Goal: Task Accomplishment & Management: Use online tool/utility

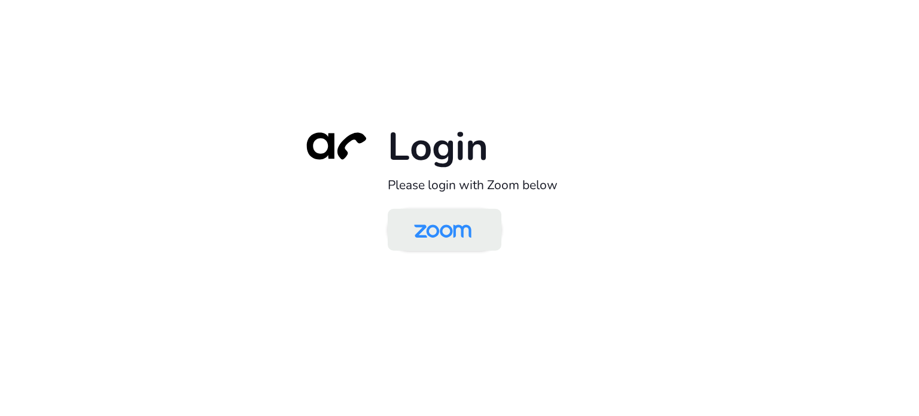
click at [447, 229] on img at bounding box center [442, 230] width 83 height 39
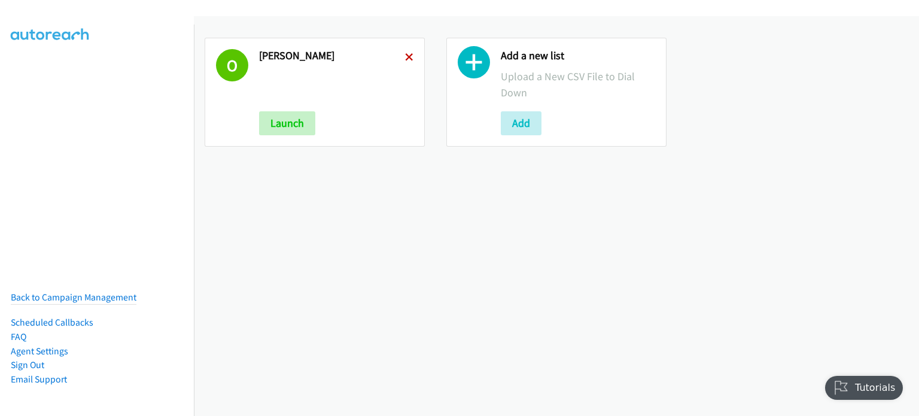
click at [405, 55] on icon at bounding box center [409, 58] width 8 height 8
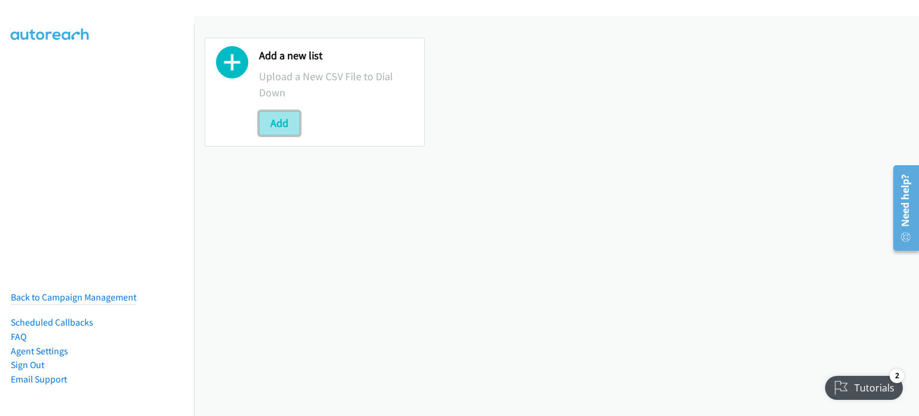
click at [284, 123] on button "Add" at bounding box center [279, 123] width 41 height 24
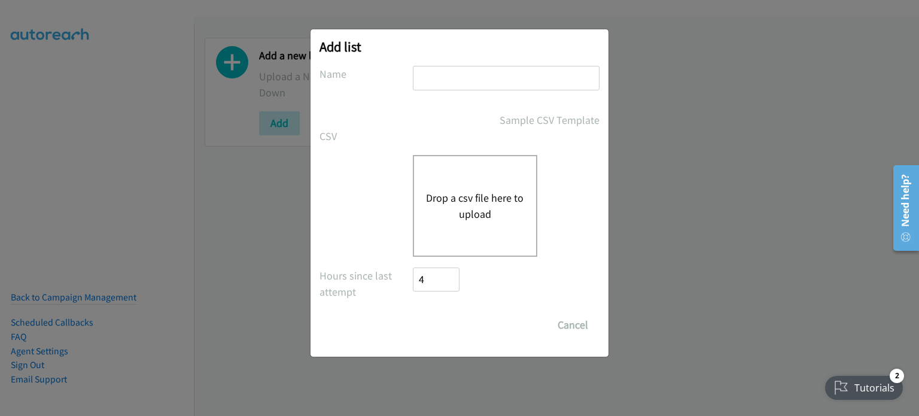
click at [486, 202] on button "Drop a csv file here to upload" at bounding box center [475, 206] width 98 height 32
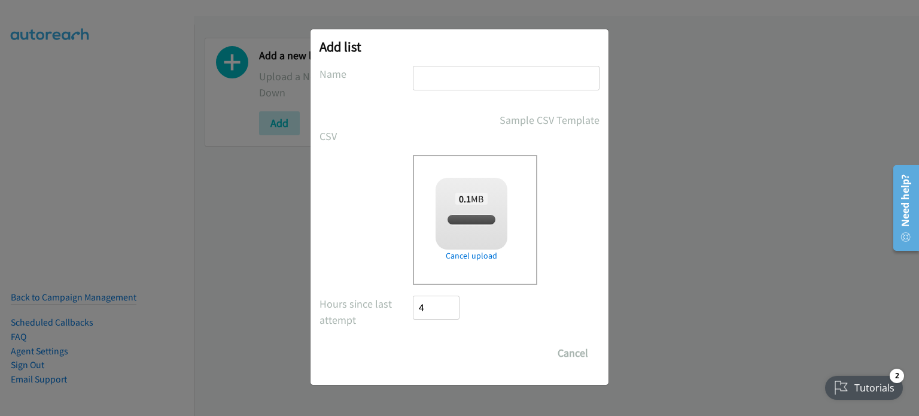
click at [459, 82] on input "text" at bounding box center [506, 78] width 187 height 25
checkbox input "true"
type input "cisco"
click at [459, 356] on input "Save List" at bounding box center [444, 353] width 63 height 24
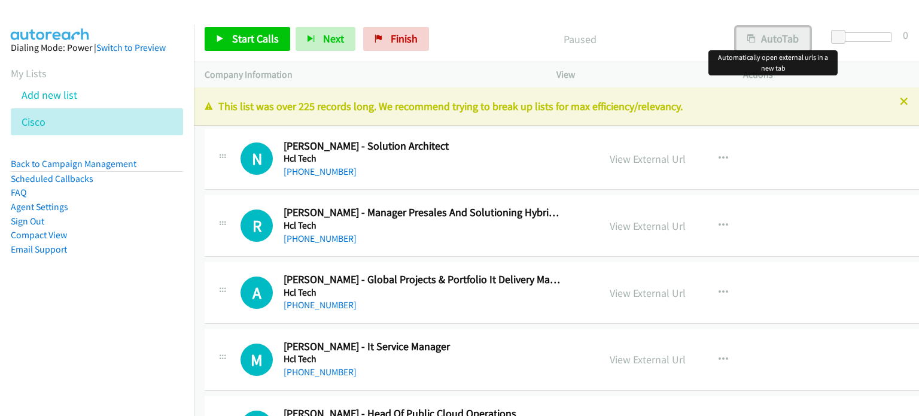
click at [786, 38] on button "AutoTab" at bounding box center [773, 39] width 74 height 24
click at [641, 157] on link "View External Url" at bounding box center [648, 159] width 76 height 14
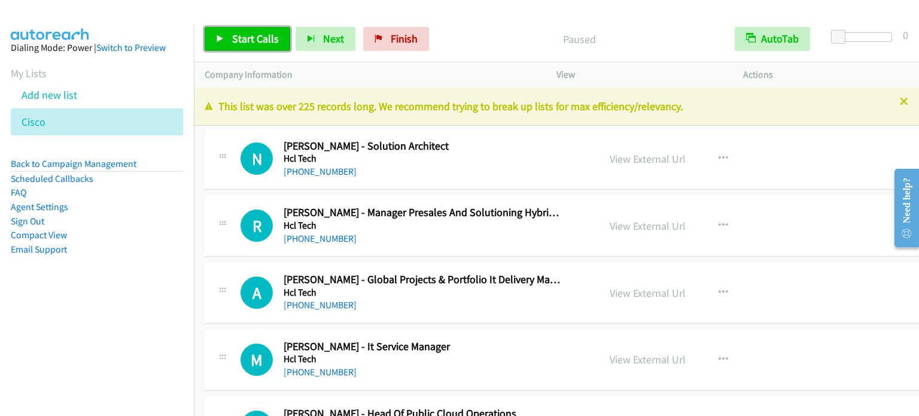
click at [258, 40] on span "Start Calls" at bounding box center [255, 39] width 47 height 14
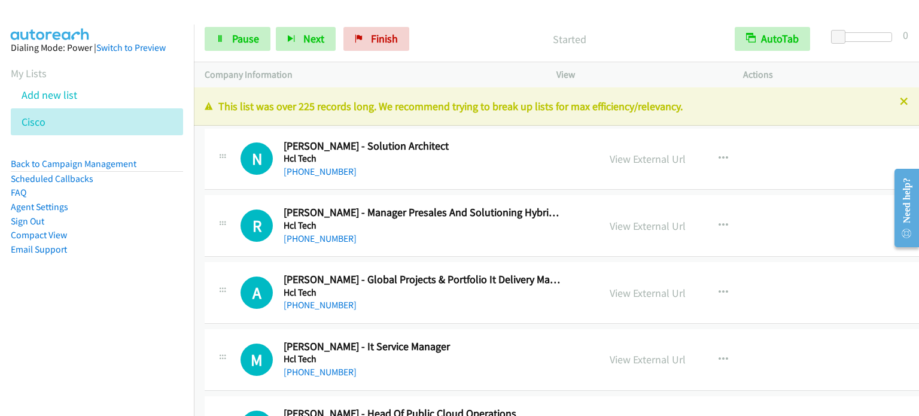
drag, startPoint x: 170, startPoint y: 300, endPoint x: 182, endPoint y: 279, distance: 23.6
click at [170, 300] on aside "Dialing Mode: Power | Switch to Preview My Lists Add new list Cisco Back to Cam…" at bounding box center [97, 168] width 194 height 286
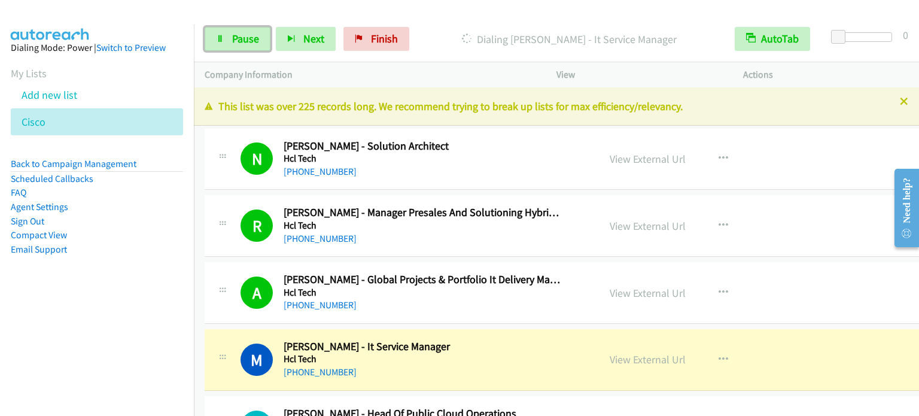
drag, startPoint x: 226, startPoint y: 31, endPoint x: 325, endPoint y: 114, distance: 129.1
click at [226, 31] on link "Pause" at bounding box center [238, 39] width 66 height 24
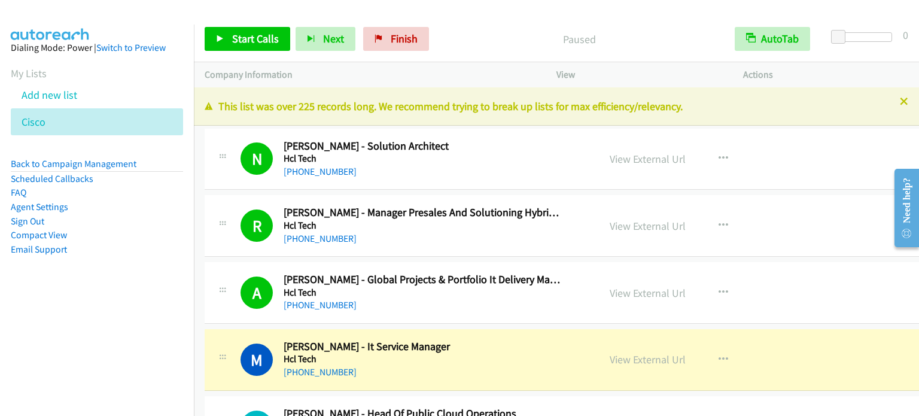
drag, startPoint x: 92, startPoint y: 313, endPoint x: 418, endPoint y: 8, distance: 446.5
click at [93, 311] on nav "Dialing Mode: Power | Switch to Preview My Lists Add new list Cisco Back to Cam…" at bounding box center [97, 233] width 194 height 416
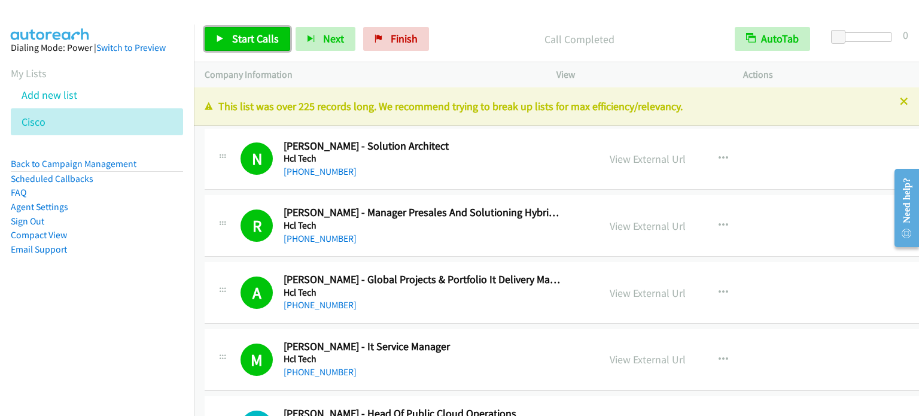
click at [249, 42] on span "Start Calls" at bounding box center [255, 39] width 47 height 14
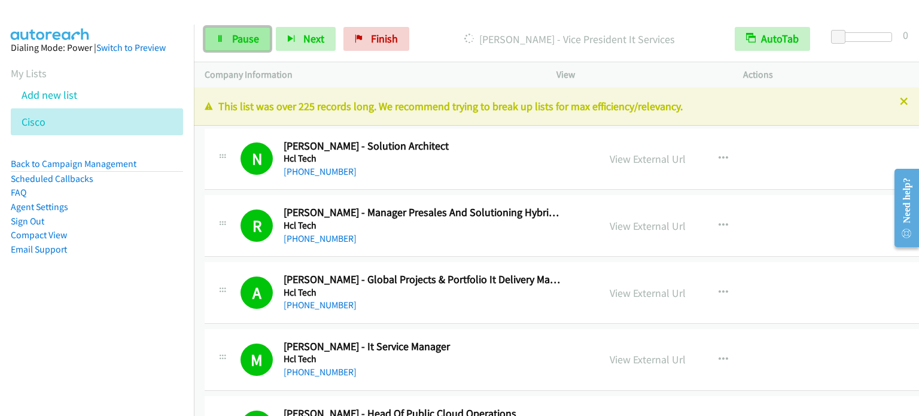
click at [242, 43] on span "Pause" at bounding box center [245, 39] width 27 height 14
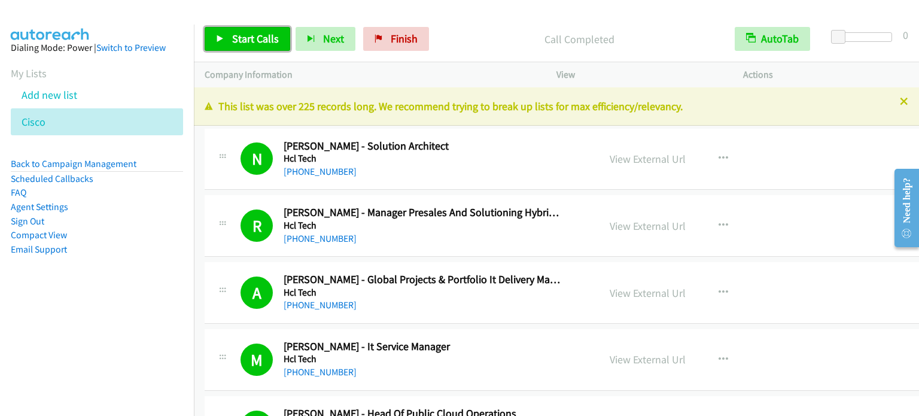
click at [268, 38] on span "Start Calls" at bounding box center [255, 39] width 47 height 14
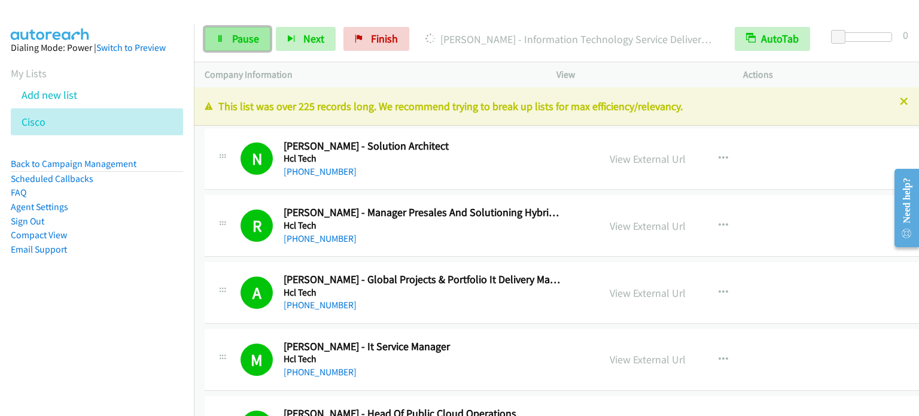
click at [268, 38] on link "Pause" at bounding box center [238, 39] width 66 height 24
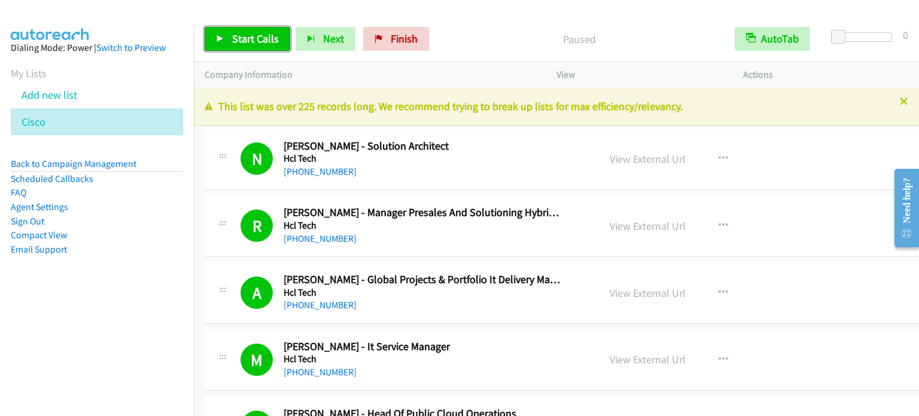
click at [268, 38] on span "Start Calls" at bounding box center [255, 39] width 47 height 14
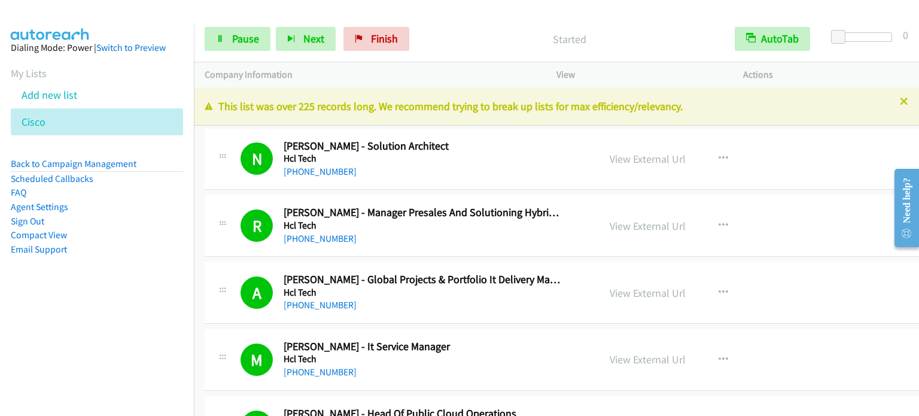
click at [177, 316] on nav "Dialing Mode: Power | Switch to Preview My Lists Add new list Cisco Back to Cam…" at bounding box center [97, 233] width 194 height 416
click at [148, 306] on aside "Dialing Mode: Power | Switch to Preview My Lists Add new list Cisco Back to Cam…" at bounding box center [97, 168] width 194 height 286
click at [240, 37] on span "Pause" at bounding box center [245, 39] width 27 height 14
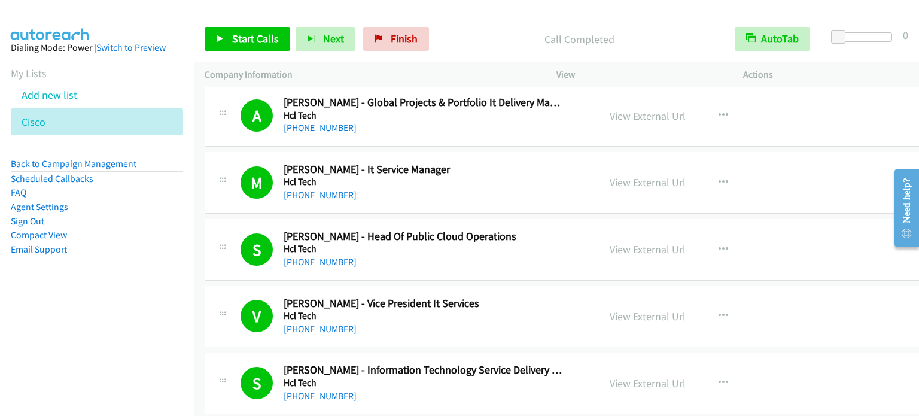
scroll to position [179, 0]
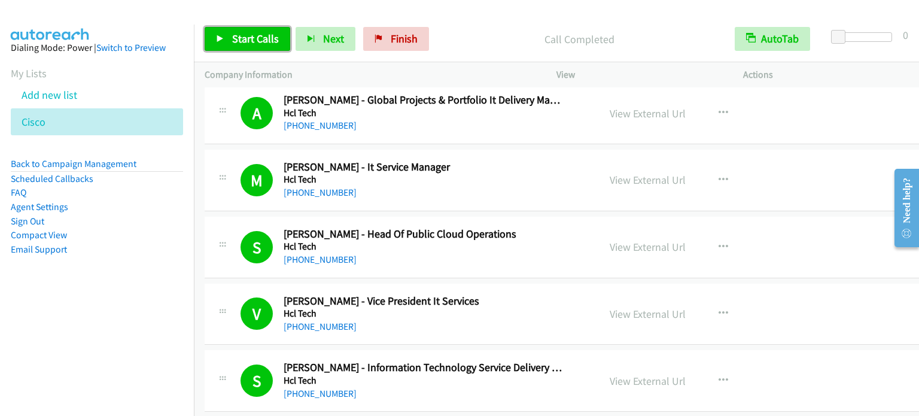
click at [254, 41] on span "Start Calls" at bounding box center [255, 39] width 47 height 14
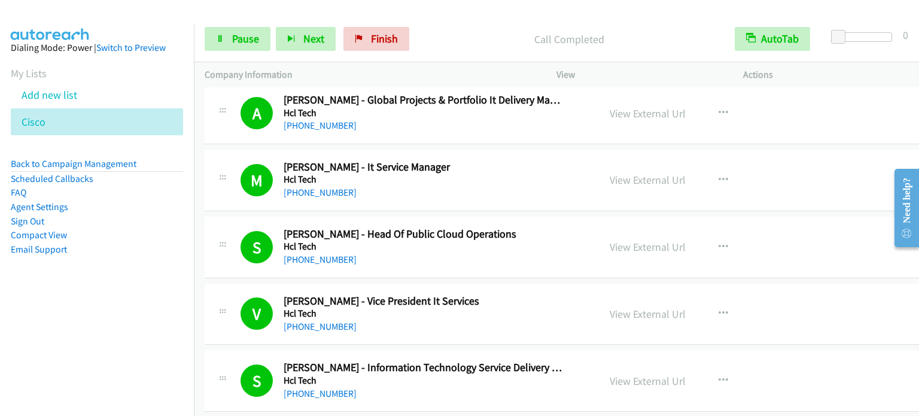
click at [146, 248] on li "Email Support" at bounding box center [97, 249] width 172 height 14
click at [246, 37] on span "Pause" at bounding box center [245, 39] width 27 height 14
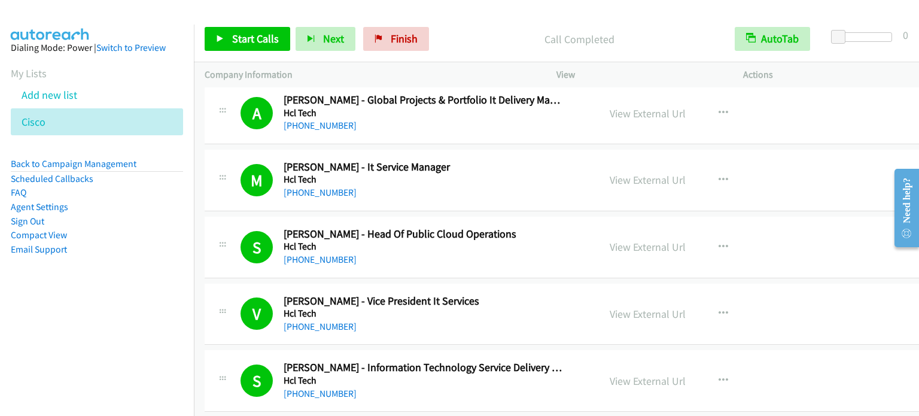
click at [120, 304] on nav "Dialing Mode: Power | Switch to Preview My Lists Add new list Cisco Back to Cam…" at bounding box center [97, 233] width 194 height 416
click at [668, 35] on p "Call Completed" at bounding box center [579, 39] width 268 height 16
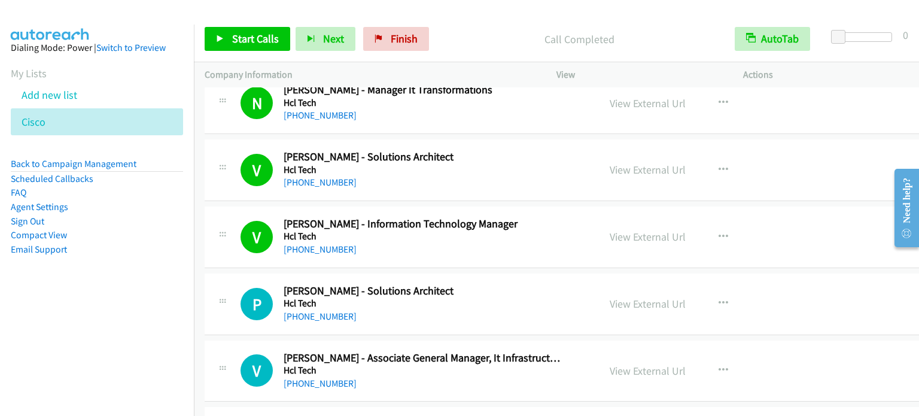
click at [120, 343] on nav "Dialing Mode: Power | Switch to Preview My Lists Add new list Cisco Back to Cam…" at bounding box center [97, 233] width 194 height 416
click at [637, 164] on link "View External Url" at bounding box center [648, 170] width 76 height 14
click at [261, 40] on span "Start Calls" at bounding box center [255, 39] width 47 height 14
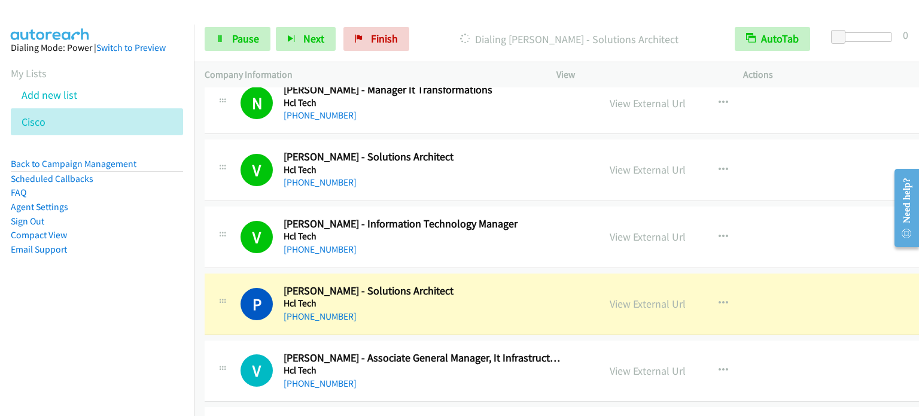
click at [149, 308] on aside "Dialing Mode: Power | Switch to Preview My Lists Add new list Cisco Back to Cam…" at bounding box center [97, 168] width 194 height 286
click at [652, 300] on link "View External Url" at bounding box center [648, 304] width 76 height 14
click at [234, 40] on span "Pause" at bounding box center [245, 39] width 27 height 14
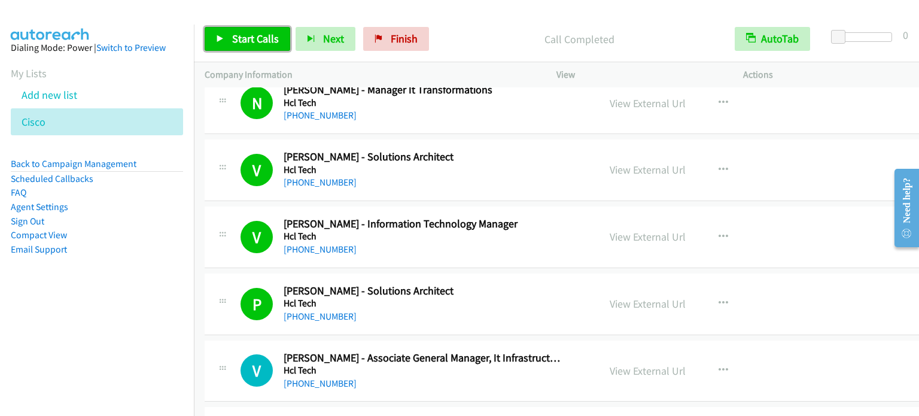
click at [267, 34] on span "Start Calls" at bounding box center [255, 39] width 47 height 14
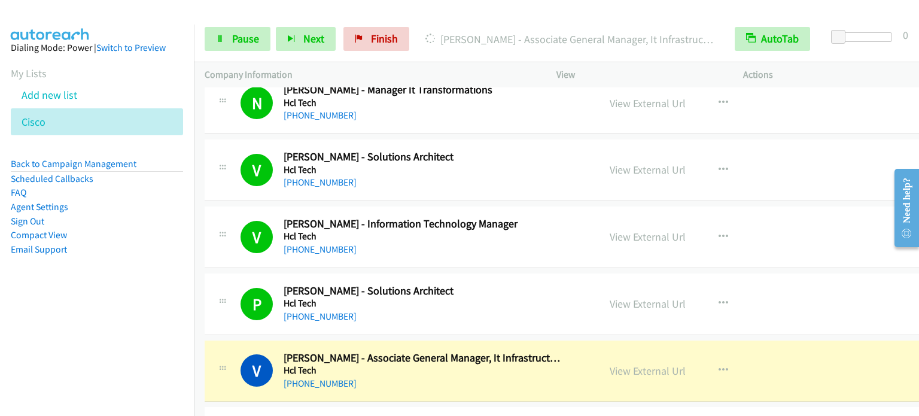
drag, startPoint x: 112, startPoint y: 299, endPoint x: 303, endPoint y: 25, distance: 334.7
click at [112, 299] on aside "Dialing Mode: Power | Switch to Preview My Lists Add new list Cisco Back to Cam…" at bounding box center [97, 168] width 194 height 286
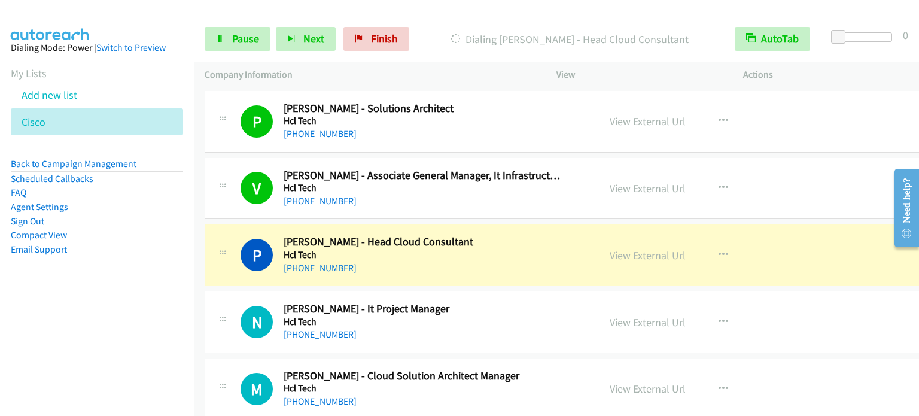
scroll to position [1038, 0]
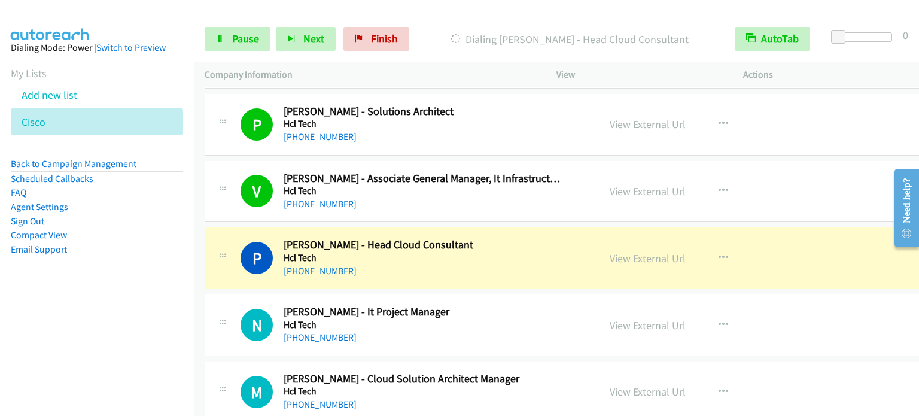
click at [112, 313] on nav "Dialing Mode: Power | Switch to Preview My Lists Add new list Cisco Back to Cam…" at bounding box center [97, 233] width 194 height 416
click at [230, 38] on link "Pause" at bounding box center [238, 39] width 66 height 24
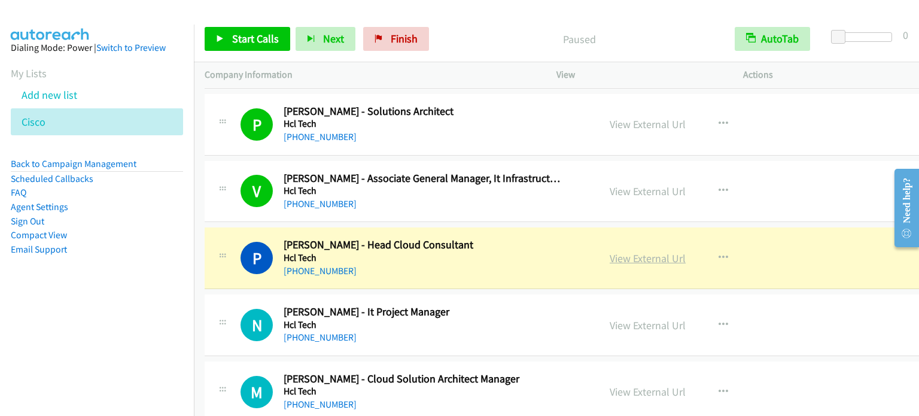
click at [650, 253] on link "View External Url" at bounding box center [648, 258] width 76 height 14
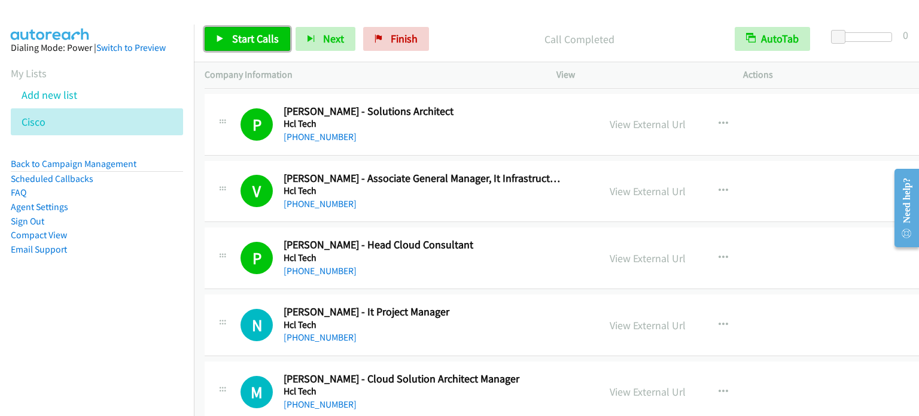
click at [259, 38] on span "Start Calls" at bounding box center [255, 39] width 47 height 14
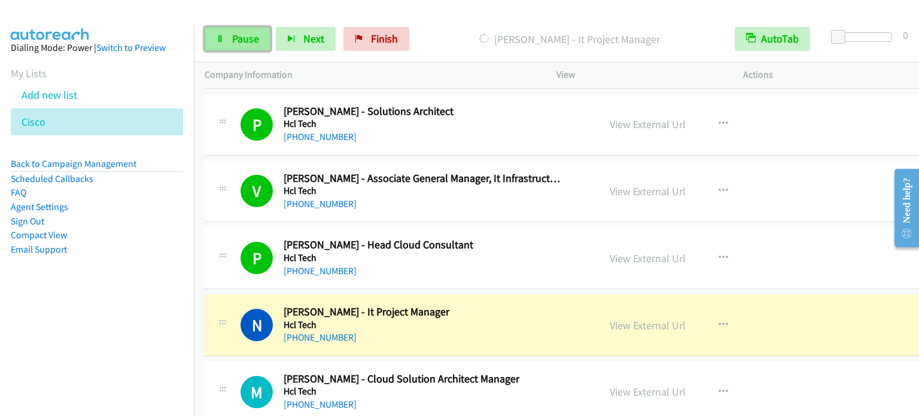
click at [239, 40] on span "Pause" at bounding box center [245, 39] width 27 height 14
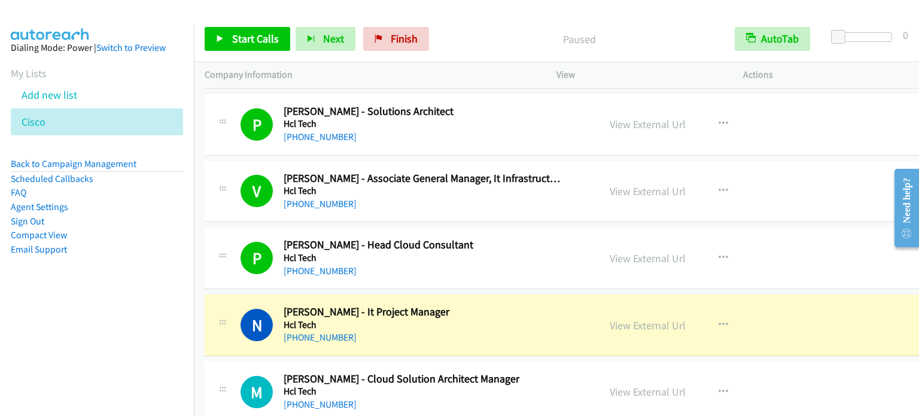
click at [171, 248] on li "Email Support" at bounding box center [97, 249] width 172 height 14
click at [627, 321] on link "View External Url" at bounding box center [648, 325] width 76 height 14
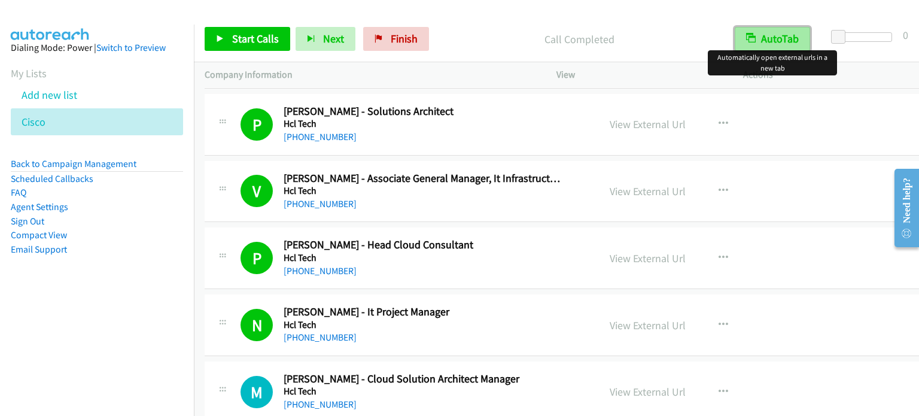
click at [788, 41] on button "AutoTab" at bounding box center [772, 39] width 75 height 24
click at [783, 45] on button "AutoTab" at bounding box center [773, 39] width 74 height 24
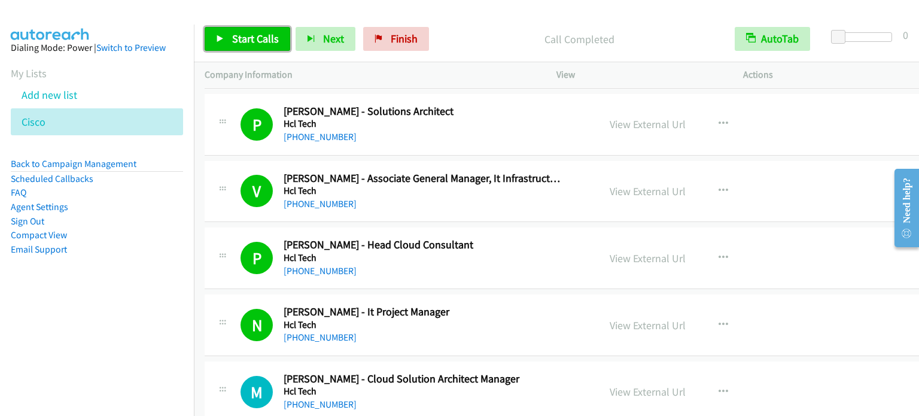
click at [248, 40] on span "Start Calls" at bounding box center [255, 39] width 47 height 14
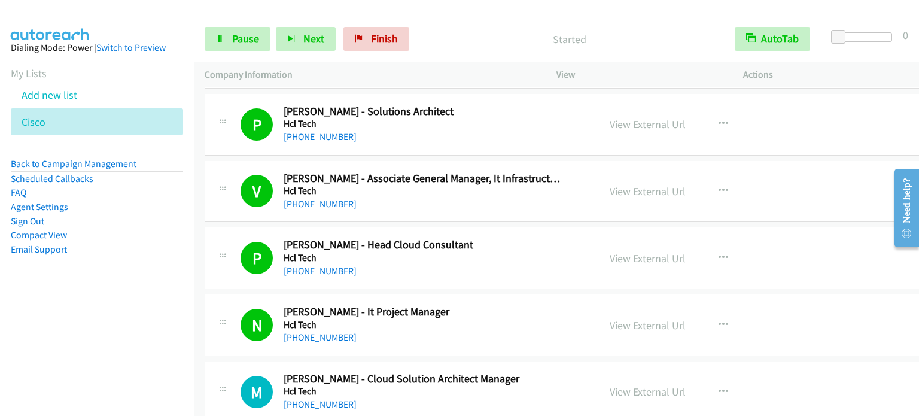
click at [148, 241] on li "Compact View" at bounding box center [97, 235] width 172 height 14
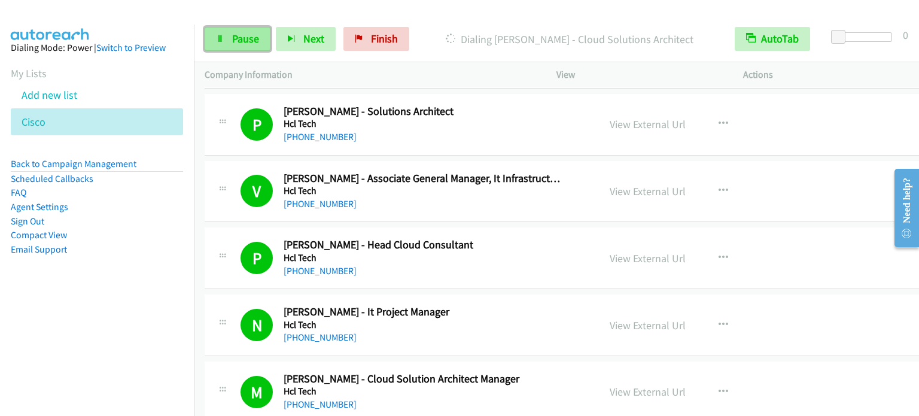
click at [242, 38] on span "Pause" at bounding box center [245, 39] width 27 height 14
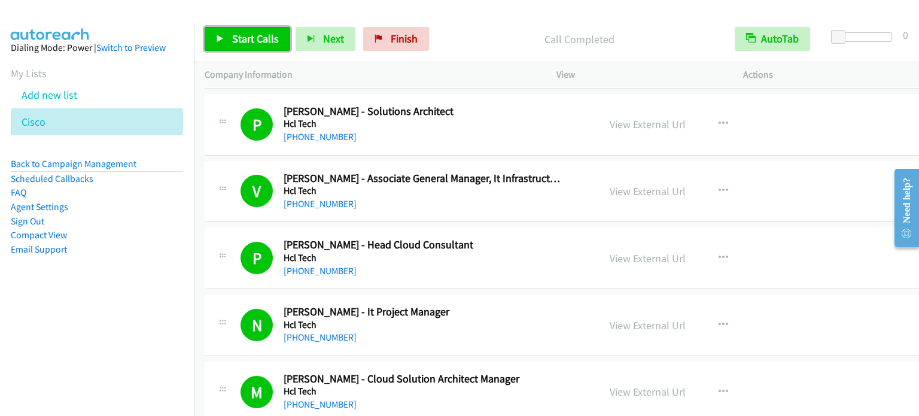
click at [261, 35] on span "Start Calls" at bounding box center [255, 39] width 47 height 14
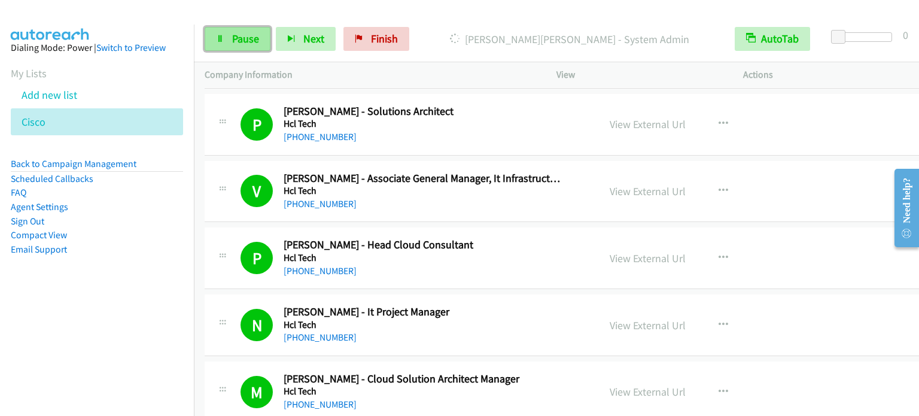
click at [243, 35] on span "Pause" at bounding box center [245, 39] width 27 height 14
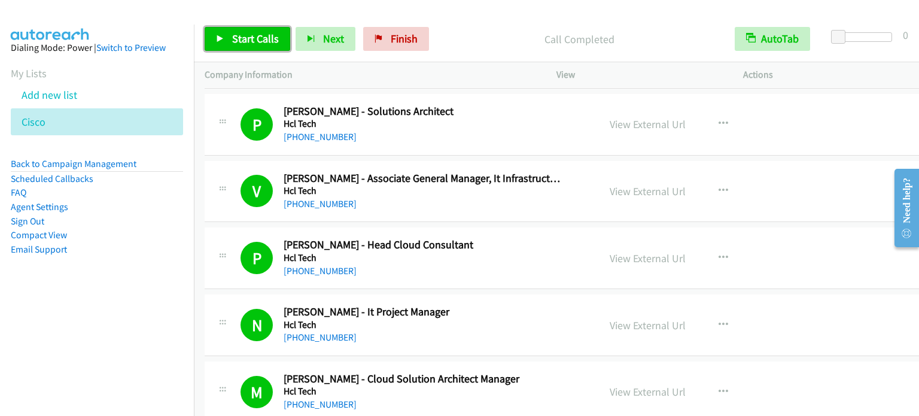
click at [247, 42] on span "Start Calls" at bounding box center [255, 39] width 47 height 14
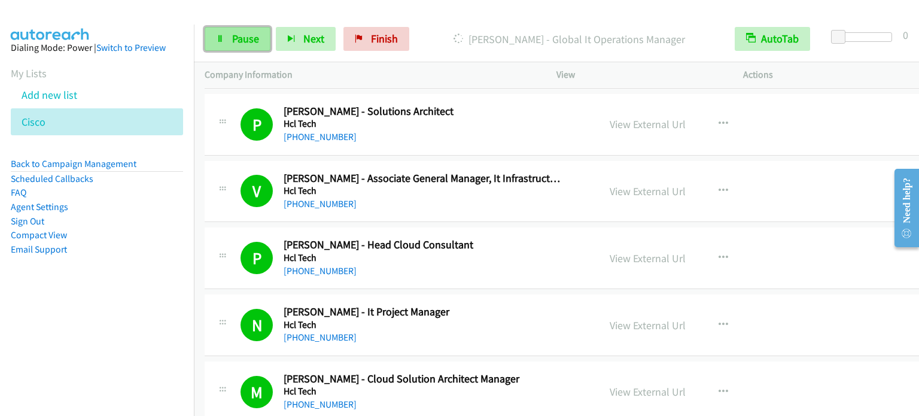
click at [241, 38] on span "Pause" at bounding box center [245, 39] width 27 height 14
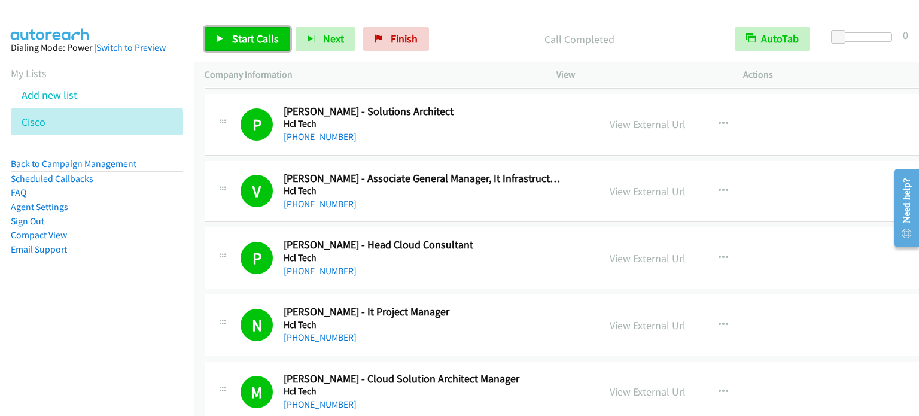
click at [244, 39] on span "Start Calls" at bounding box center [255, 39] width 47 height 14
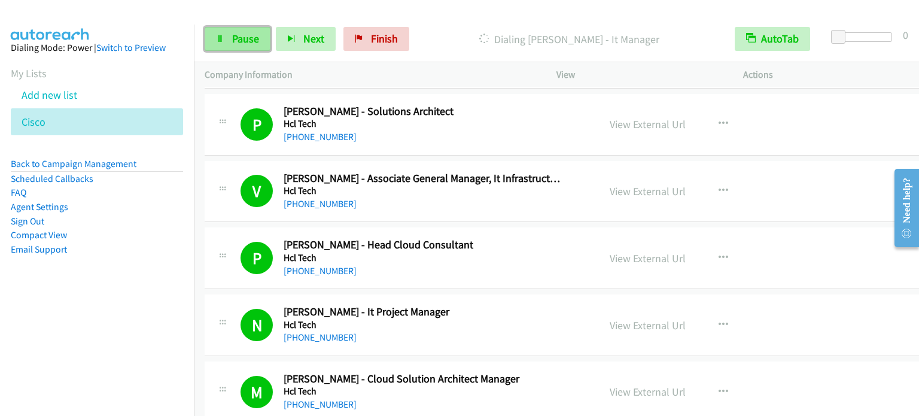
click at [226, 36] on link "Pause" at bounding box center [238, 39] width 66 height 24
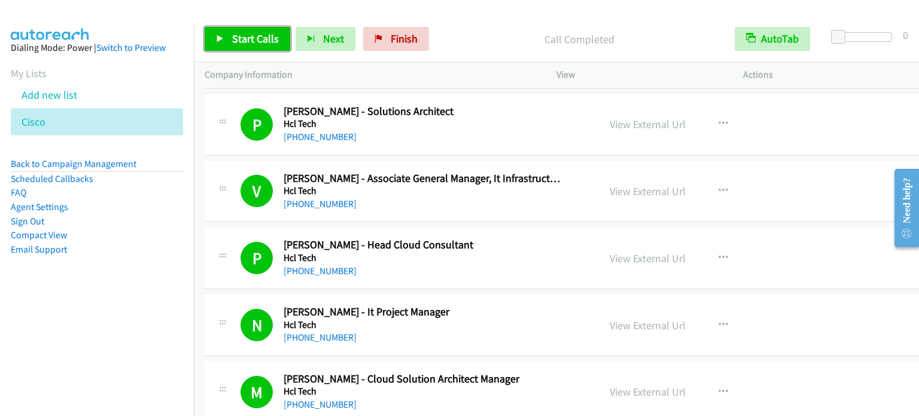
click at [232, 38] on span "Start Calls" at bounding box center [255, 39] width 47 height 14
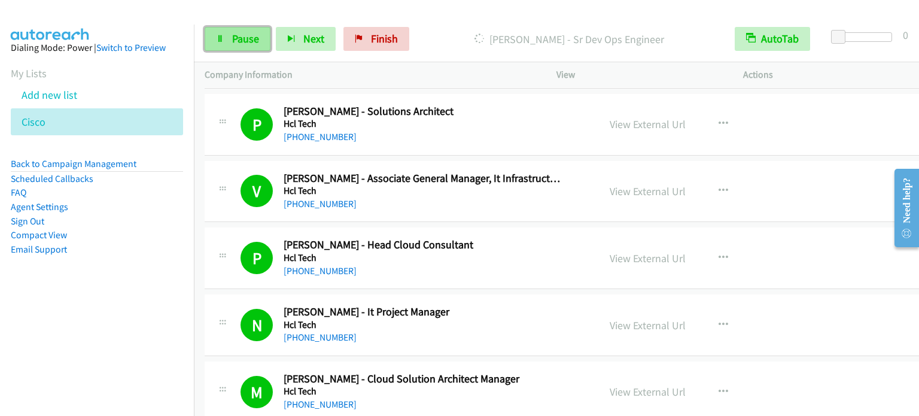
click at [248, 39] on span "Pause" at bounding box center [245, 39] width 27 height 14
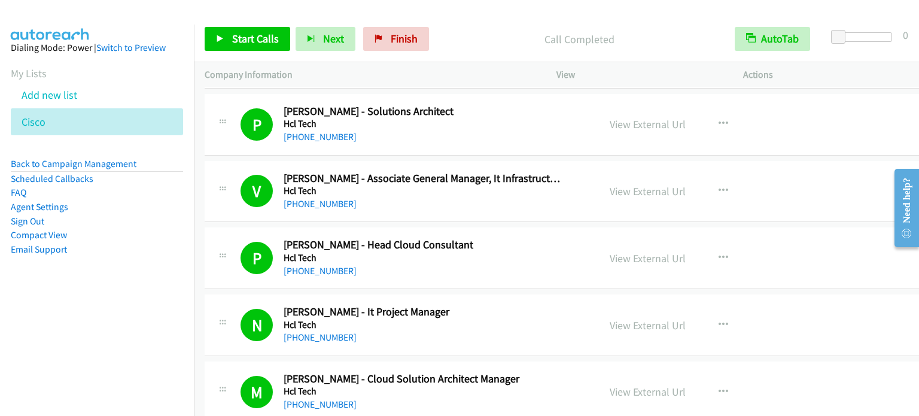
click at [150, 310] on nav "Dialing Mode: Power | Switch to Preview My Lists Add new list Cisco Back to Cam…" at bounding box center [97, 233] width 194 height 416
click at [251, 41] on span "Start Calls" at bounding box center [255, 39] width 47 height 14
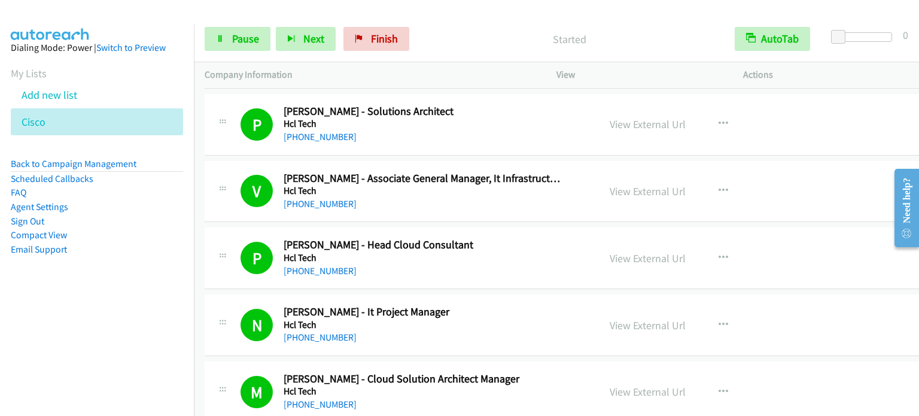
click at [153, 241] on li "Compact View" at bounding box center [97, 235] width 172 height 14
click at [243, 36] on span "Pause" at bounding box center [245, 39] width 27 height 14
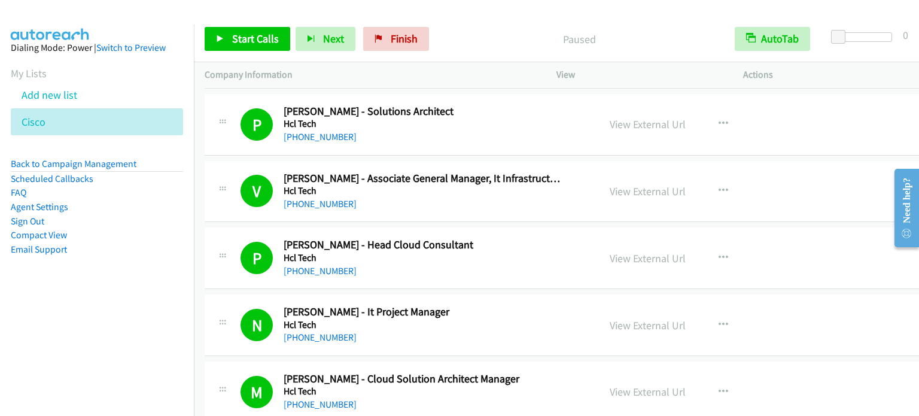
click at [110, 358] on nav "Dialing Mode: Power | Switch to Preview My Lists Add new list Cisco Back to Cam…" at bounding box center [97, 233] width 194 height 416
click at [261, 31] on link "Start Calls" at bounding box center [248, 39] width 86 height 24
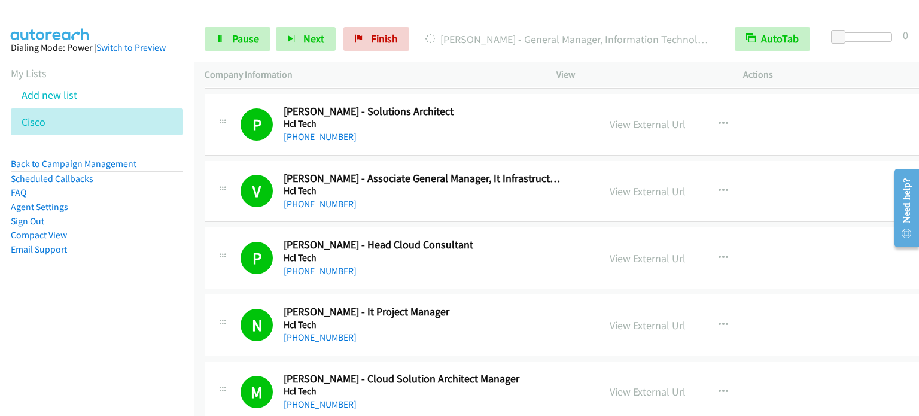
click at [91, 330] on nav "Dialing Mode: Power | Switch to Preview My Lists Add new list Cisco Back to Cam…" at bounding box center [97, 233] width 194 height 416
click at [245, 40] on span "Pause" at bounding box center [245, 39] width 27 height 14
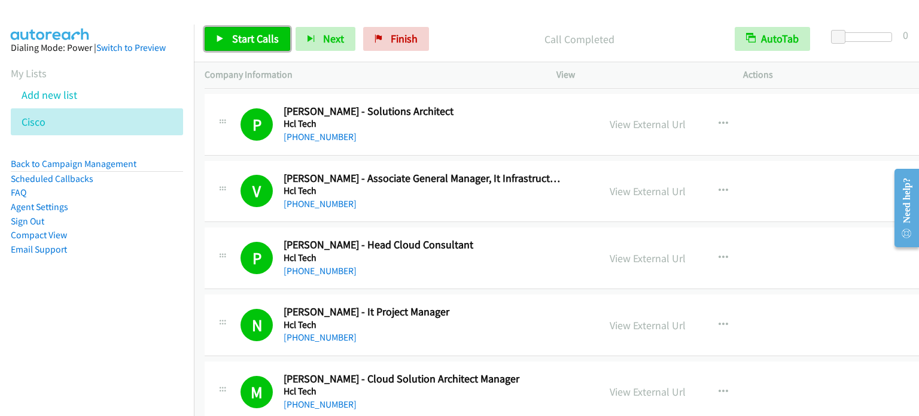
click at [263, 40] on span "Start Calls" at bounding box center [255, 39] width 47 height 14
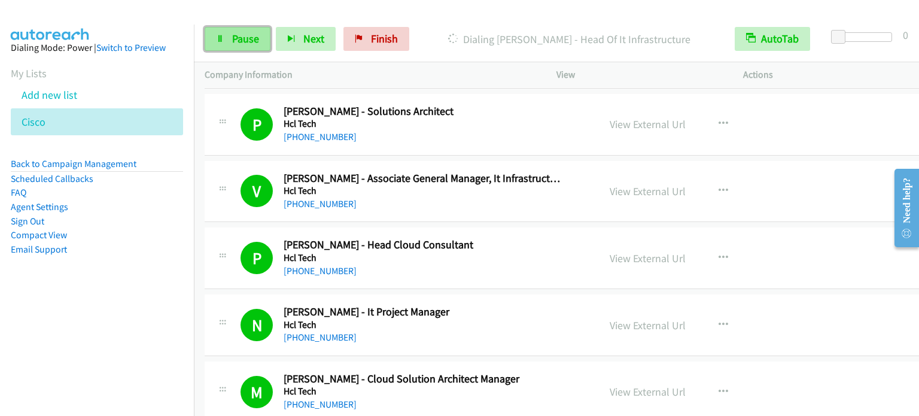
click at [254, 34] on span "Pause" at bounding box center [245, 39] width 27 height 14
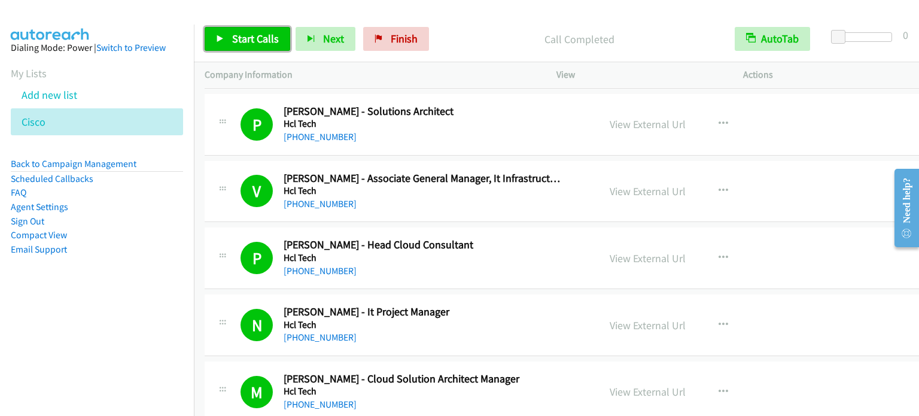
click at [230, 38] on link "Start Calls" at bounding box center [248, 39] width 86 height 24
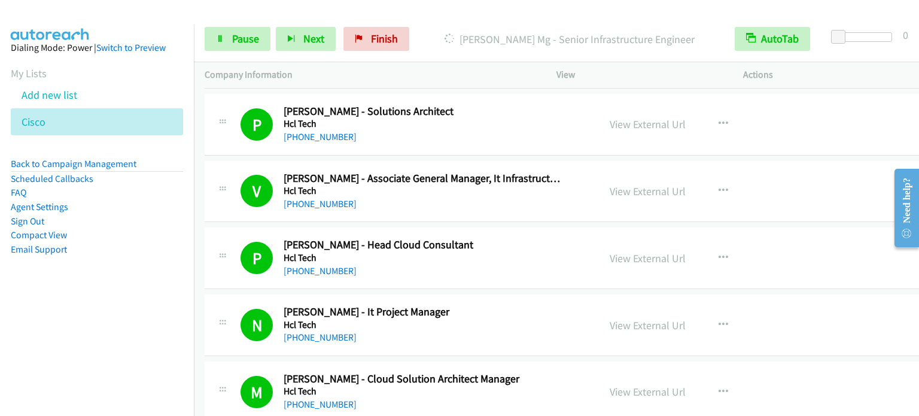
click at [238, 51] on div "Start Calls Pause Next Finish Dialing Abhijith Mg - Senior Infrastructure Engin…" at bounding box center [556, 39] width 725 height 46
click at [236, 42] on span "Pause" at bounding box center [245, 39] width 27 height 14
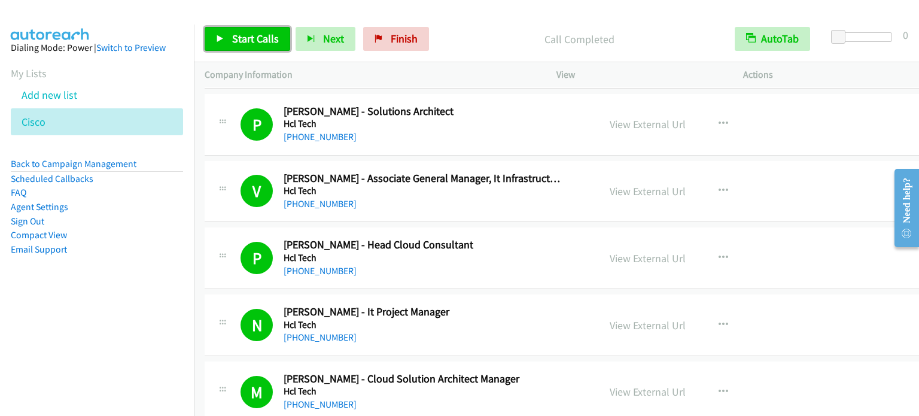
drag, startPoint x: 257, startPoint y: 35, endPoint x: 294, endPoint y: 23, distance: 39.0
click at [257, 35] on span "Start Calls" at bounding box center [255, 39] width 47 height 14
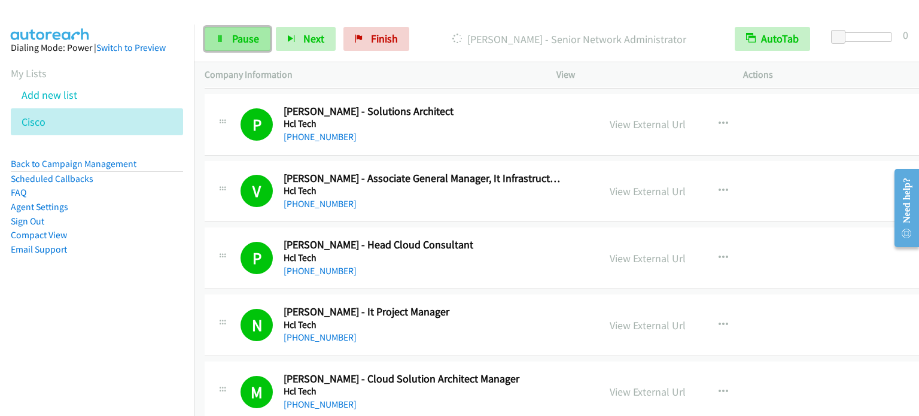
click at [245, 41] on span "Pause" at bounding box center [245, 39] width 27 height 14
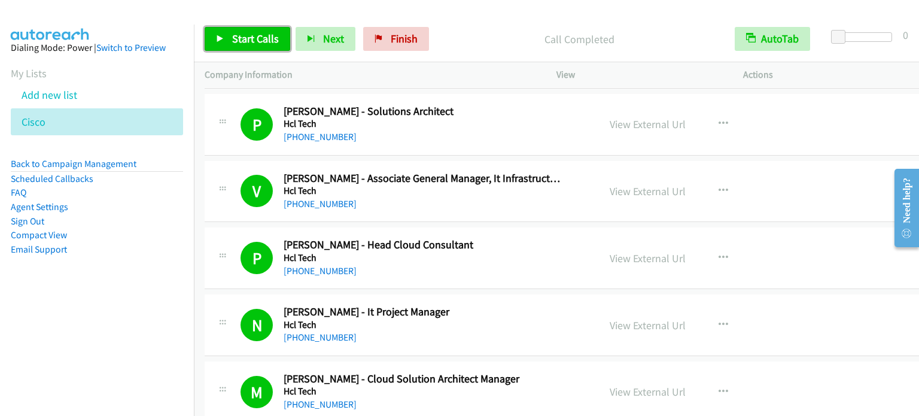
click at [254, 35] on span "Start Calls" at bounding box center [255, 39] width 47 height 14
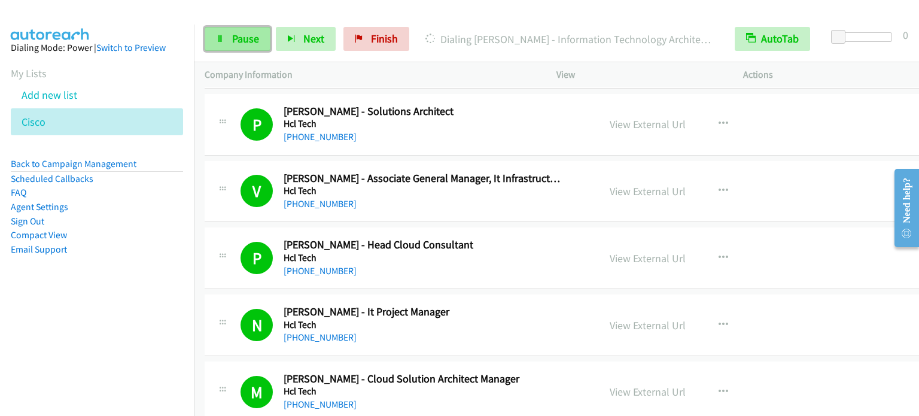
click at [249, 38] on span "Pause" at bounding box center [245, 39] width 27 height 14
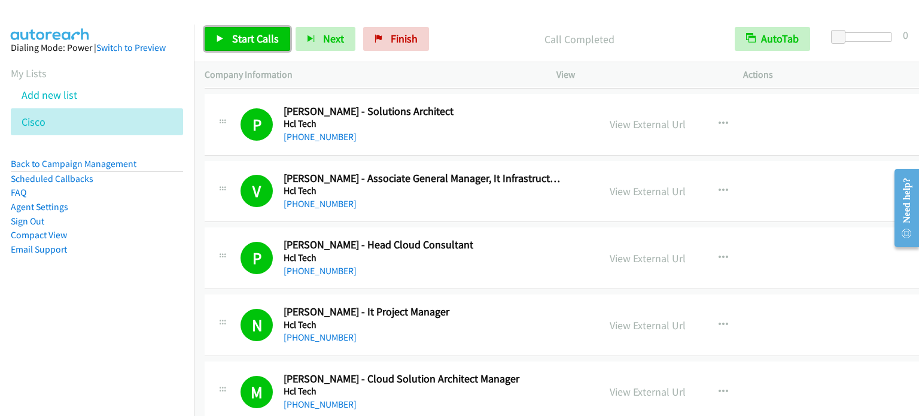
click at [250, 38] on span "Start Calls" at bounding box center [255, 39] width 47 height 14
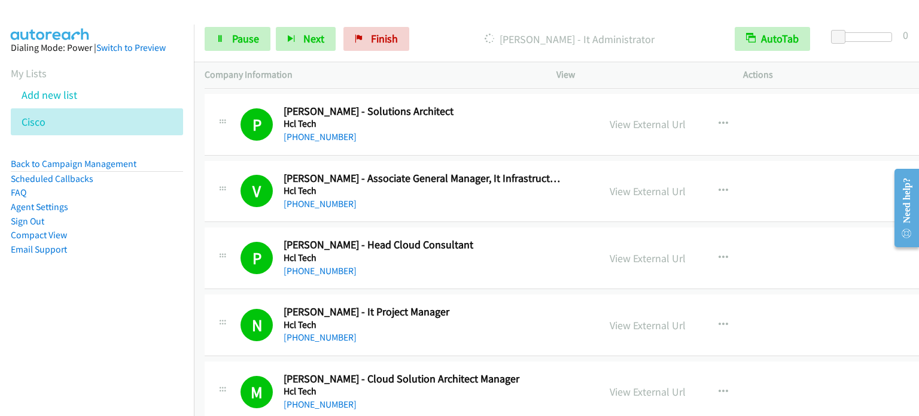
click at [154, 300] on aside "Dialing Mode: Power | Switch to Preview My Lists Add new list Cisco Back to Cam…" at bounding box center [97, 168] width 194 height 286
click at [239, 38] on span "Pause" at bounding box center [245, 39] width 27 height 14
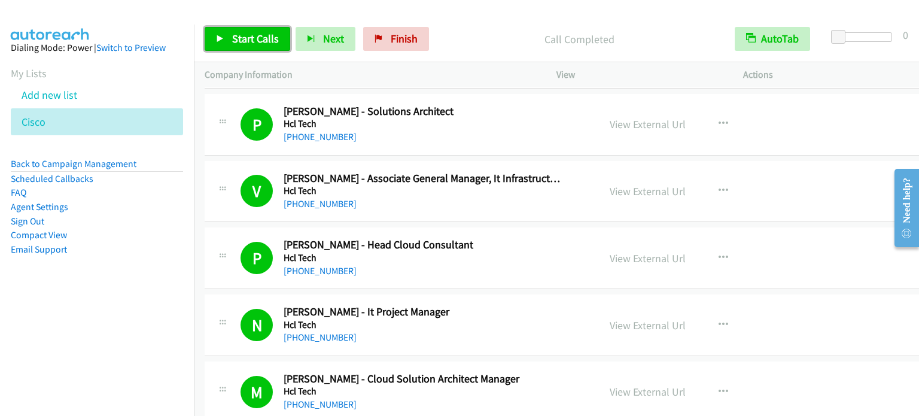
click at [259, 38] on span "Start Calls" at bounding box center [255, 39] width 47 height 14
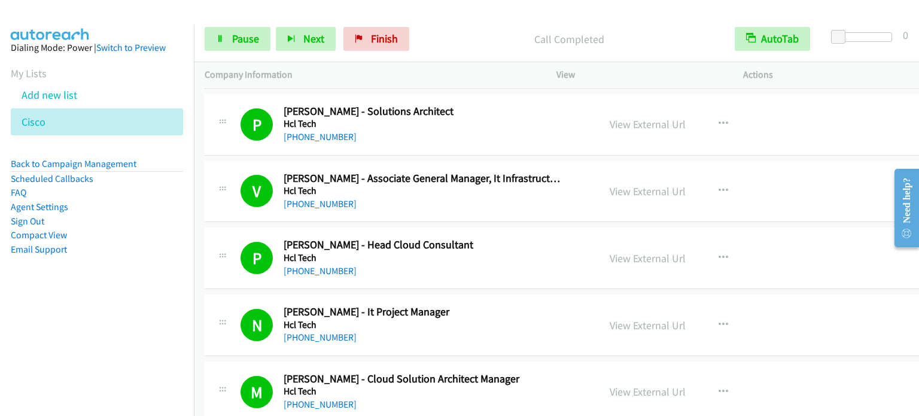
drag, startPoint x: 147, startPoint y: 274, endPoint x: 310, endPoint y: 33, distance: 291.0
click at [148, 272] on aside "Dialing Mode: Power | Switch to Preview My Lists Add new list Cisco Back to Cam…" at bounding box center [97, 168] width 194 height 286
drag, startPoint x: 181, startPoint y: 205, endPoint x: 242, endPoint y: 86, distance: 134.0
click at [181, 205] on aside "Dialing Mode: Power | Switch to Preview My Lists Add new list Cisco Back to Cam…" at bounding box center [97, 168] width 194 height 286
click at [242, 35] on span "Pause" at bounding box center [245, 39] width 27 height 14
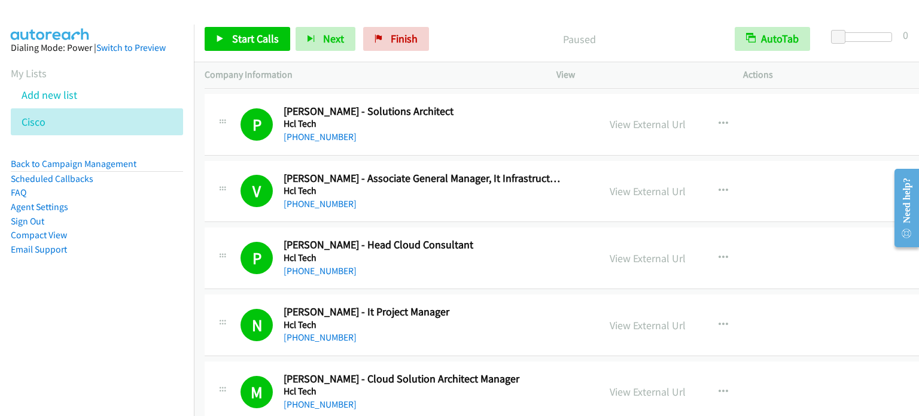
scroll to position [4130, 0]
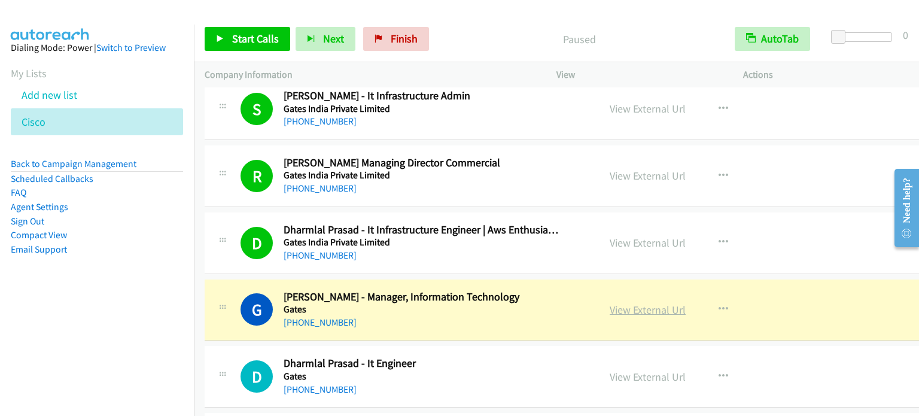
click at [658, 303] on link "View External Url" at bounding box center [648, 310] width 76 height 14
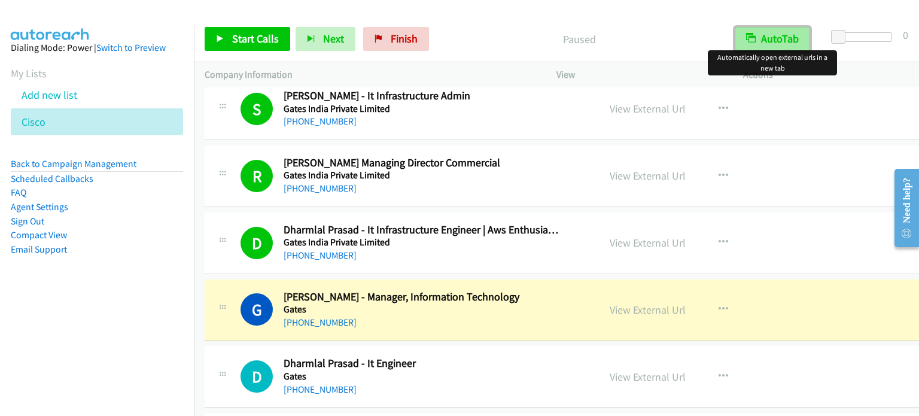
click at [762, 39] on button "AutoTab" at bounding box center [772, 39] width 75 height 24
click at [765, 41] on button "AutoTab" at bounding box center [773, 39] width 74 height 24
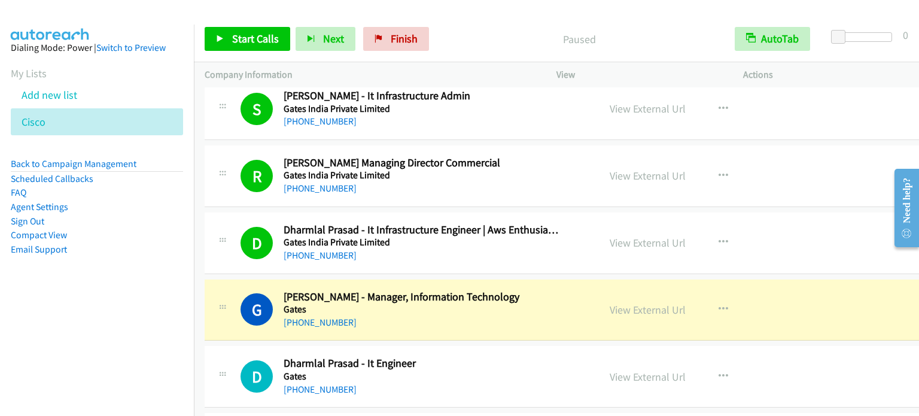
click at [165, 284] on aside "Dialing Mode: Power | Switch to Preview My Lists Add new list Cisco Back to Cam…" at bounding box center [97, 168] width 194 height 286
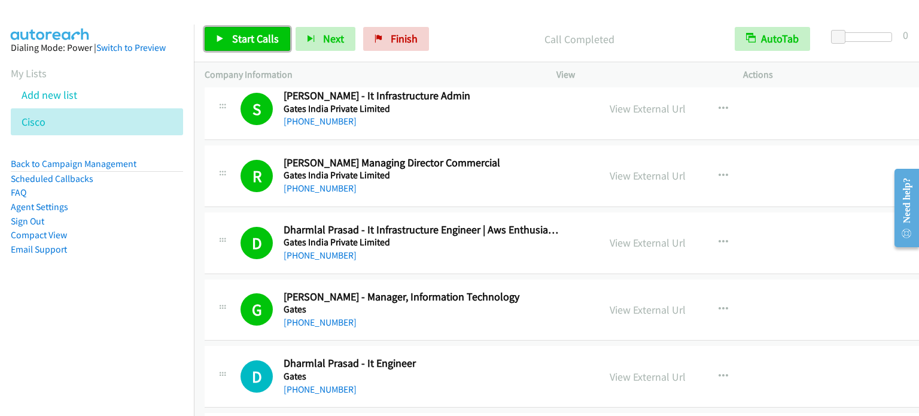
click at [263, 39] on span "Start Calls" at bounding box center [255, 39] width 47 height 14
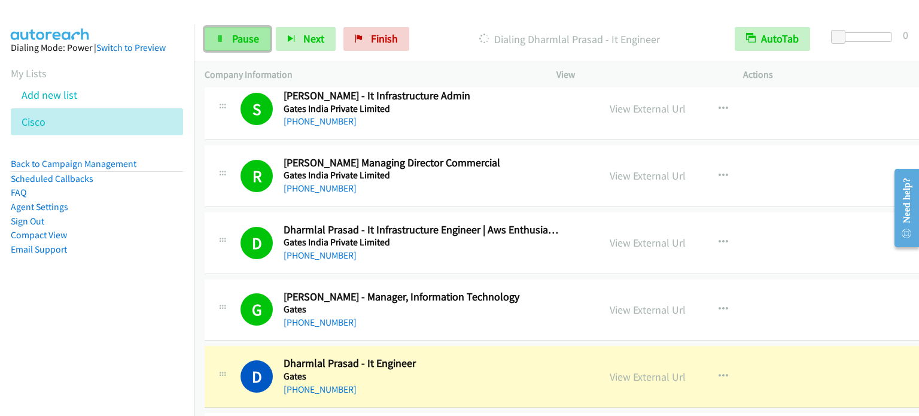
click at [218, 47] on link "Pause" at bounding box center [238, 39] width 66 height 24
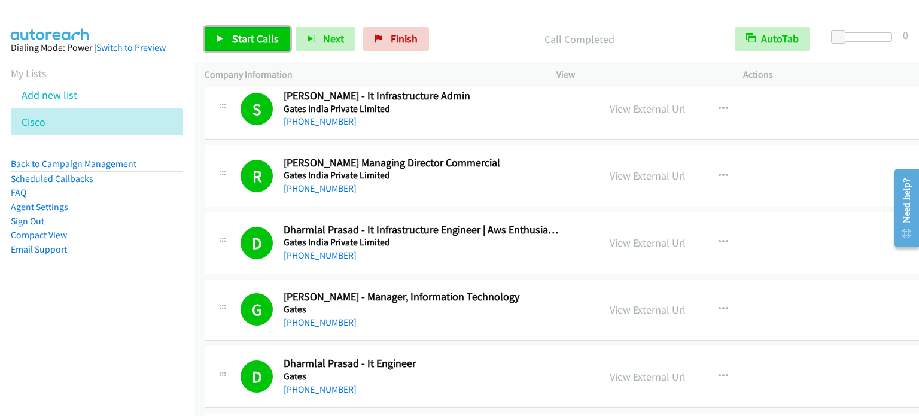
click at [254, 44] on span "Start Calls" at bounding box center [255, 39] width 47 height 14
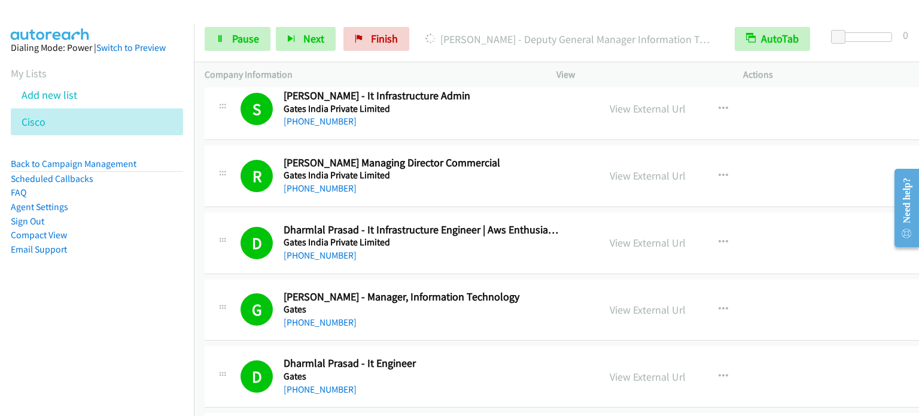
click at [107, 321] on nav "Dialing Mode: Power | Switch to Preview My Lists Add new list Cisco Back to Cam…" at bounding box center [97, 233] width 194 height 416
click at [242, 42] on span "Pause" at bounding box center [245, 39] width 27 height 14
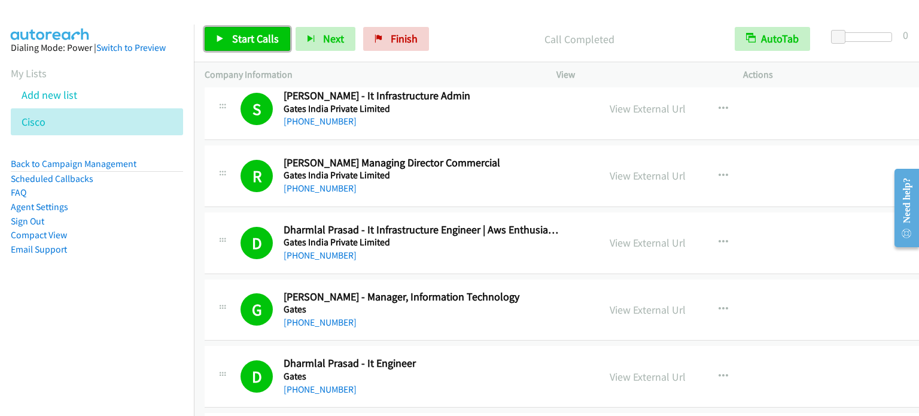
click at [255, 41] on span "Start Calls" at bounding box center [255, 39] width 47 height 14
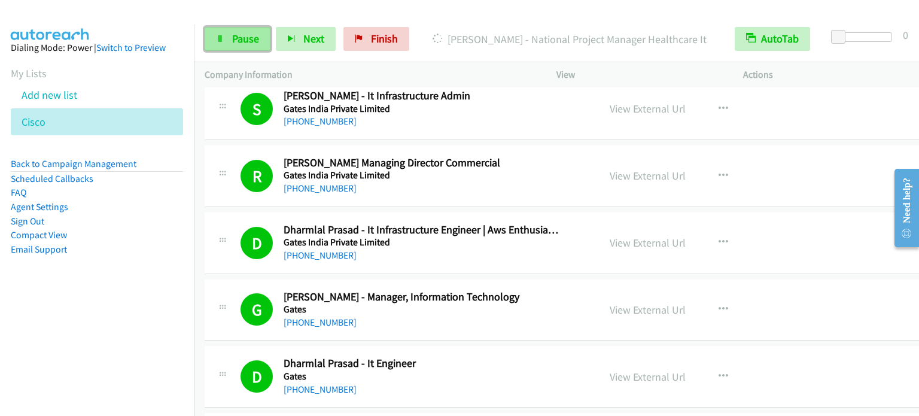
click at [254, 38] on span "Pause" at bounding box center [245, 39] width 27 height 14
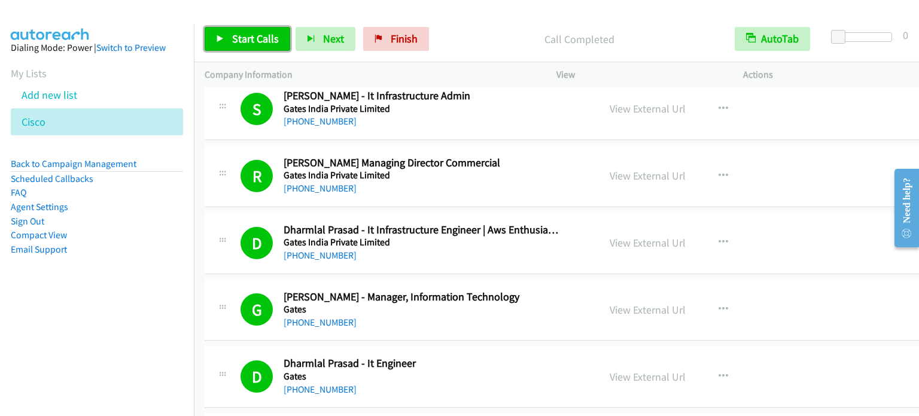
click at [260, 44] on span "Start Calls" at bounding box center [255, 39] width 47 height 14
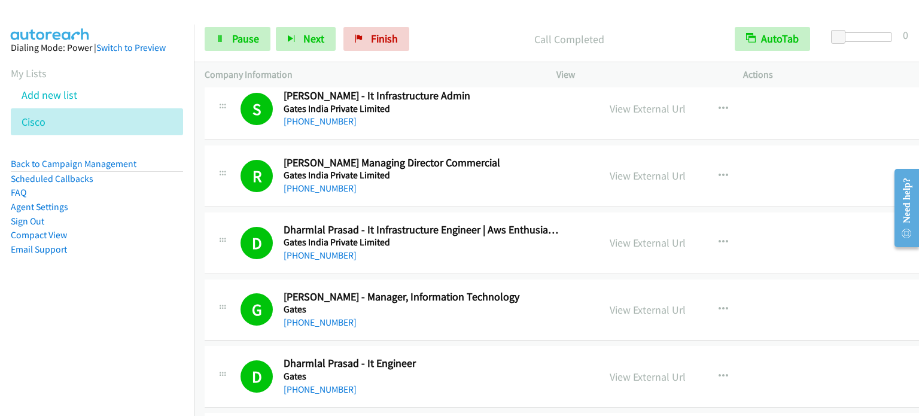
click at [156, 246] on li "Email Support" at bounding box center [97, 249] width 172 height 14
click at [249, 38] on span "Pause" at bounding box center [245, 39] width 27 height 14
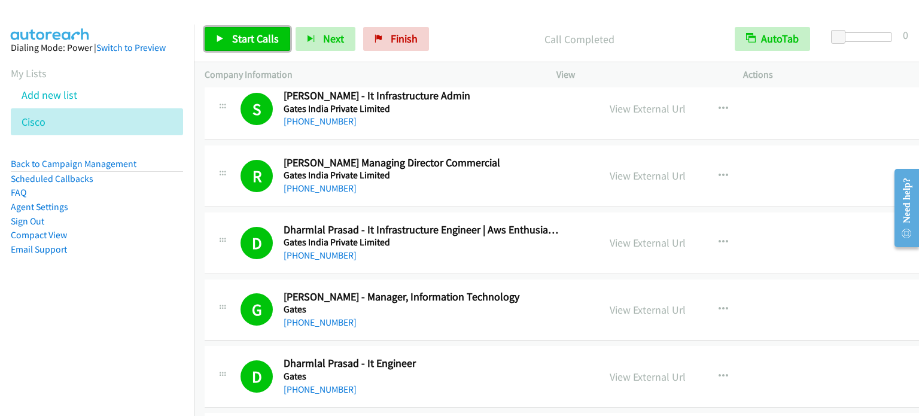
click at [258, 38] on span "Start Calls" at bounding box center [255, 39] width 47 height 14
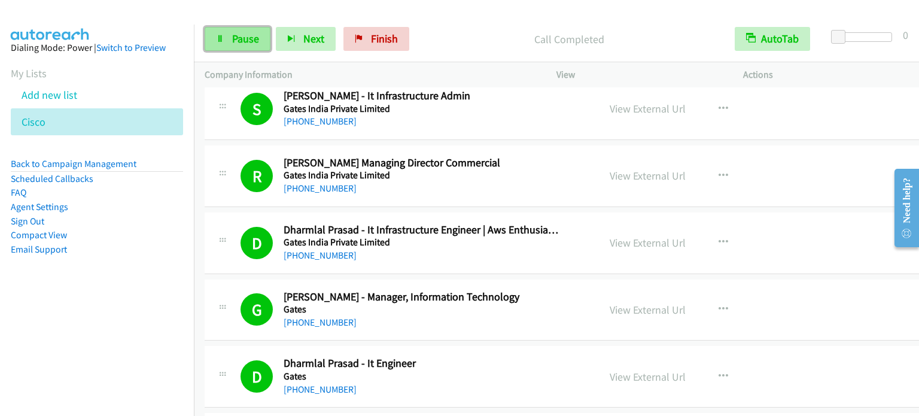
click at [229, 38] on link "Pause" at bounding box center [238, 39] width 66 height 24
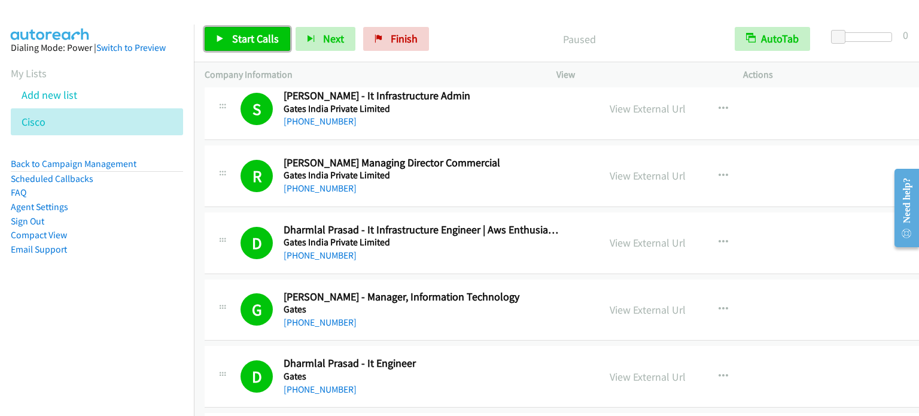
click at [232, 38] on span "Start Calls" at bounding box center [255, 39] width 47 height 14
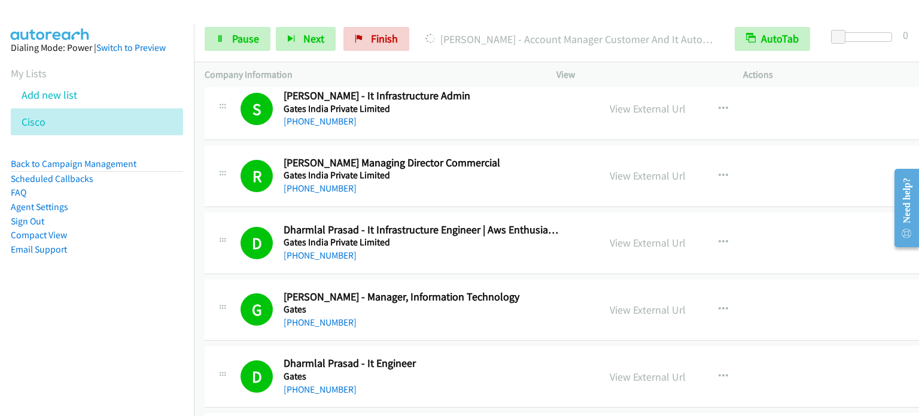
drag, startPoint x: 147, startPoint y: 270, endPoint x: 378, endPoint y: 32, distance: 331.7
click at [148, 270] on aside "Dialing Mode: Power | Switch to Preview My Lists Add new list Cisco Back to Cam…" at bounding box center [97, 168] width 194 height 286
click at [234, 38] on span "Pause" at bounding box center [245, 39] width 27 height 14
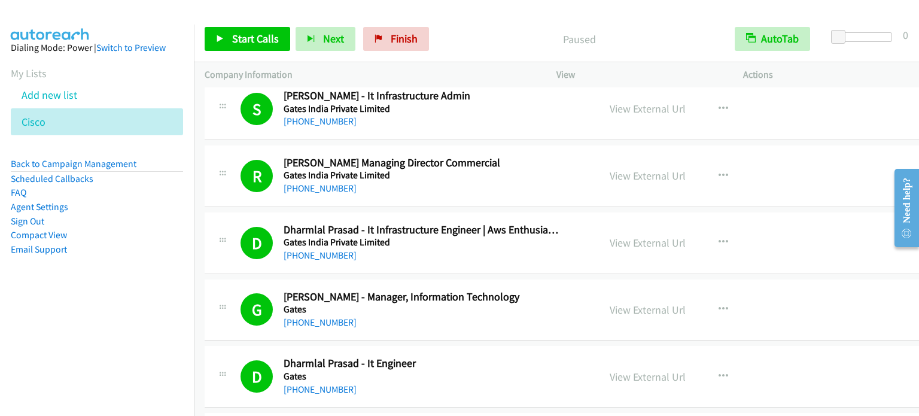
scroll to position [5599, 0]
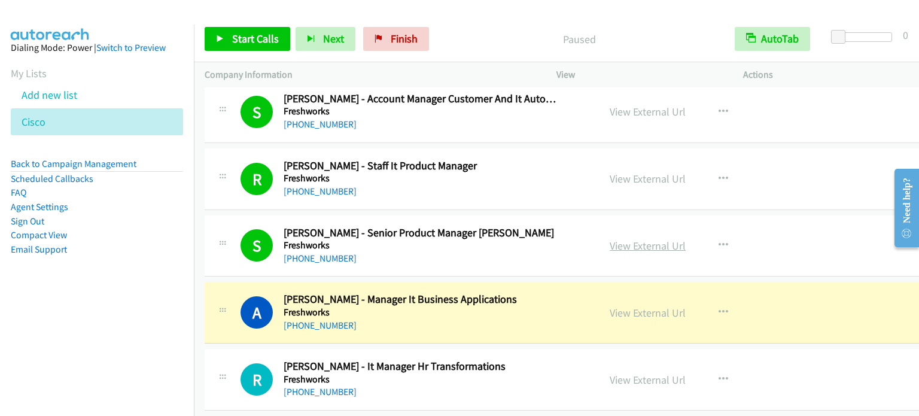
click at [631, 239] on link "View External Url" at bounding box center [648, 246] width 76 height 14
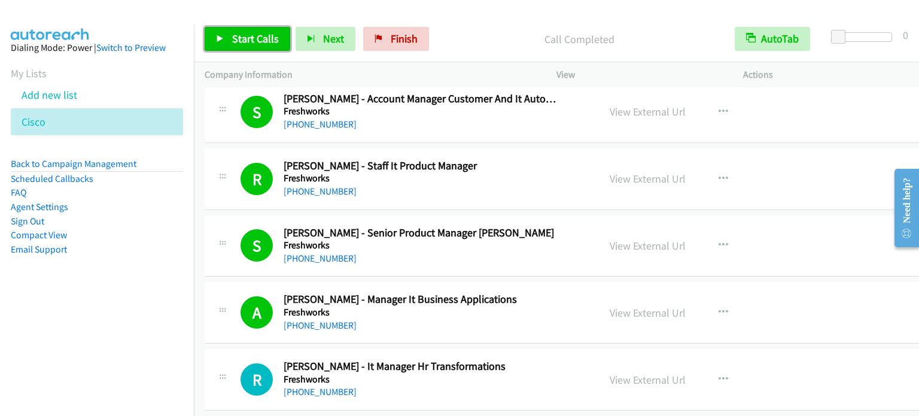
click at [261, 35] on span "Start Calls" at bounding box center [255, 39] width 47 height 14
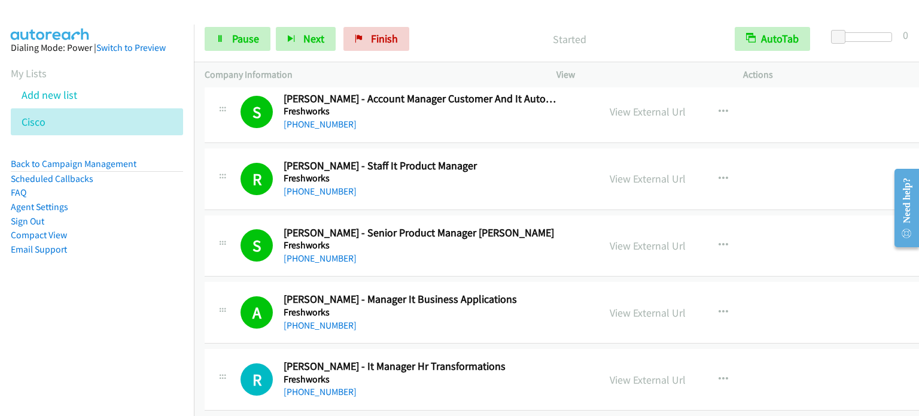
drag, startPoint x: 149, startPoint y: 284, endPoint x: 555, endPoint y: 14, distance: 487.9
click at [151, 283] on aside "Dialing Mode: Power | Switch to Preview My Lists Add new list Cisco Back to Cam…" at bounding box center [97, 168] width 194 height 286
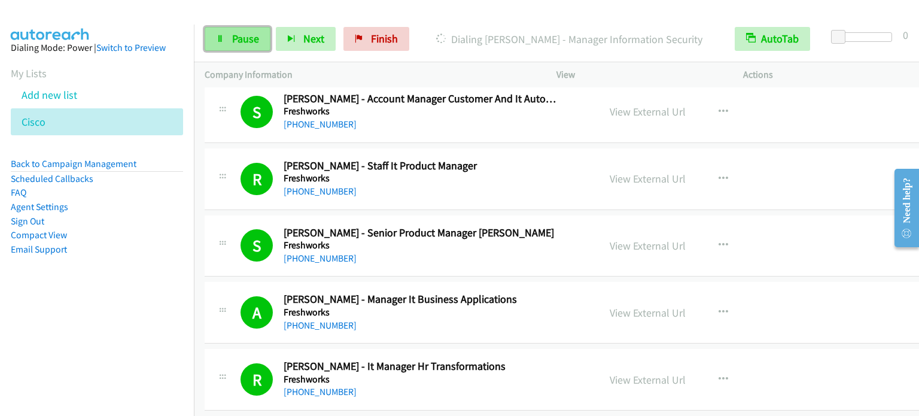
click at [233, 39] on span "Pause" at bounding box center [245, 39] width 27 height 14
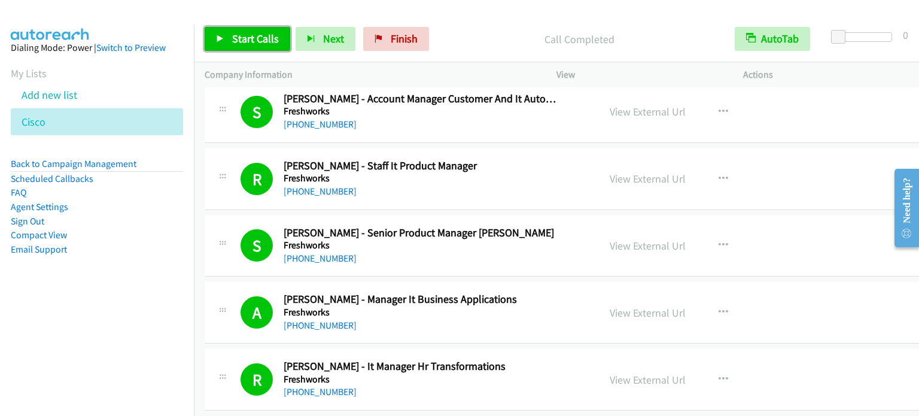
click at [238, 35] on span "Start Calls" at bounding box center [255, 39] width 47 height 14
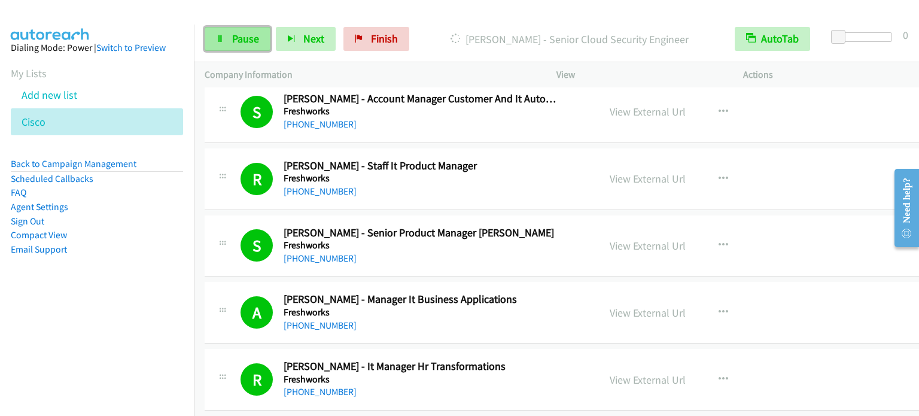
click at [244, 41] on span "Pause" at bounding box center [245, 39] width 27 height 14
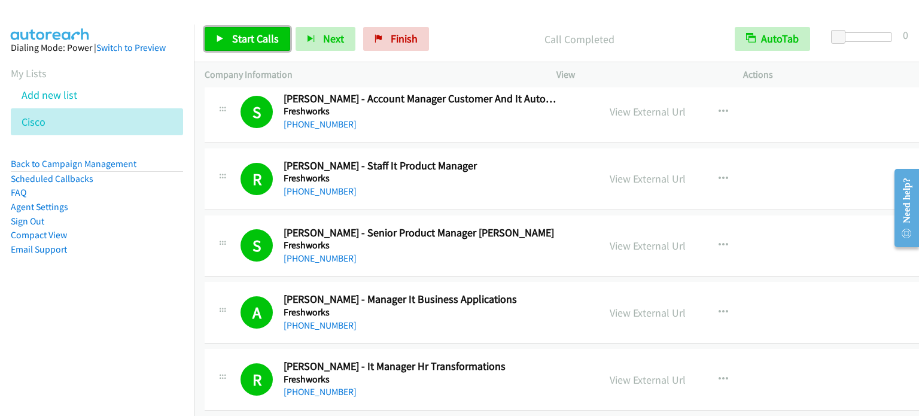
click at [270, 32] on span "Start Calls" at bounding box center [255, 39] width 47 height 14
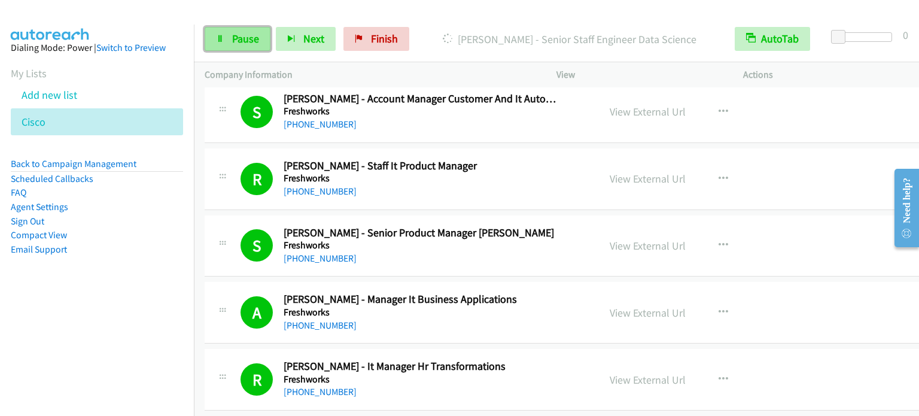
click at [239, 35] on span "Pause" at bounding box center [245, 39] width 27 height 14
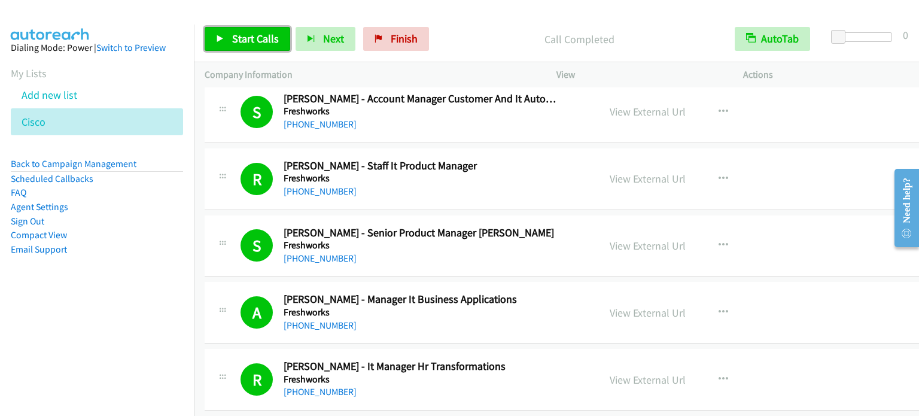
click at [257, 42] on span "Start Calls" at bounding box center [255, 39] width 47 height 14
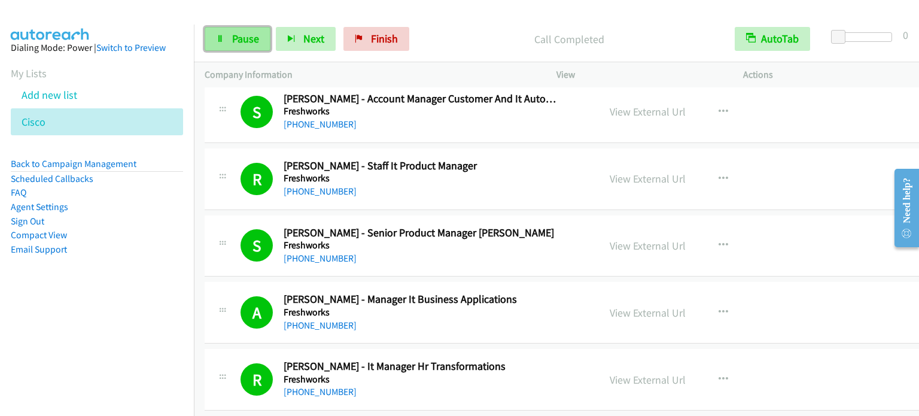
click at [247, 42] on span "Pause" at bounding box center [245, 39] width 27 height 14
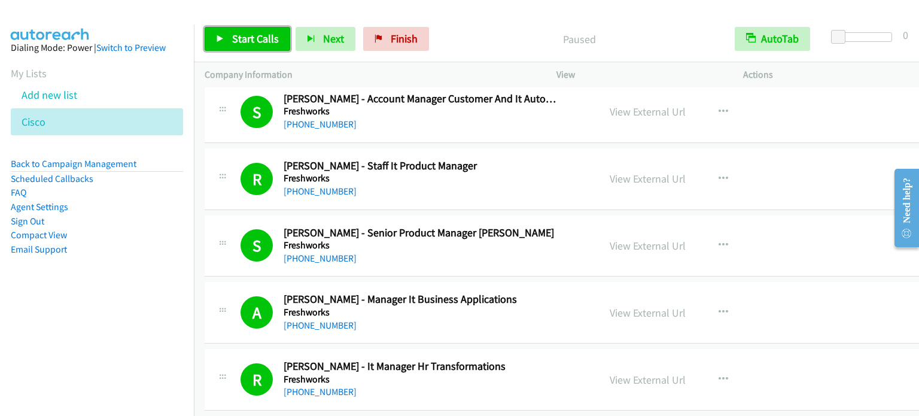
click at [246, 37] on span "Start Calls" at bounding box center [255, 39] width 47 height 14
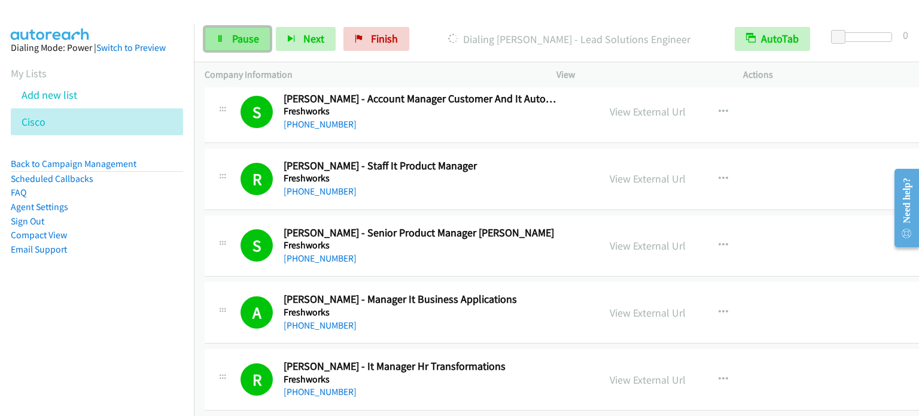
click at [244, 38] on span "Pause" at bounding box center [245, 39] width 27 height 14
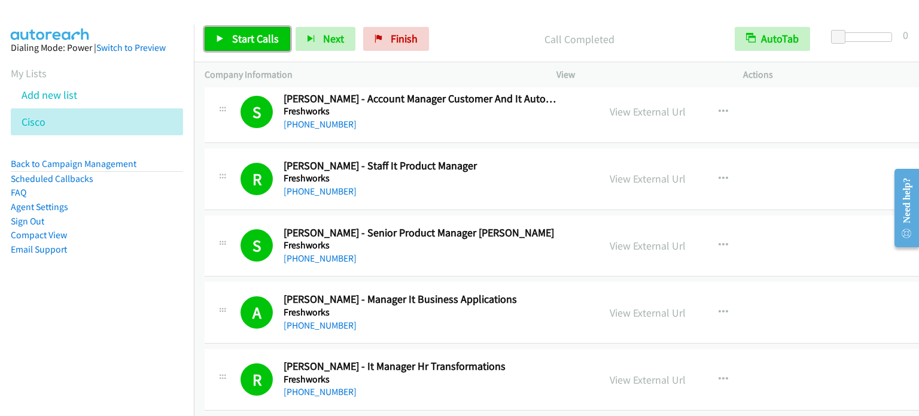
click at [261, 32] on span "Start Calls" at bounding box center [255, 39] width 47 height 14
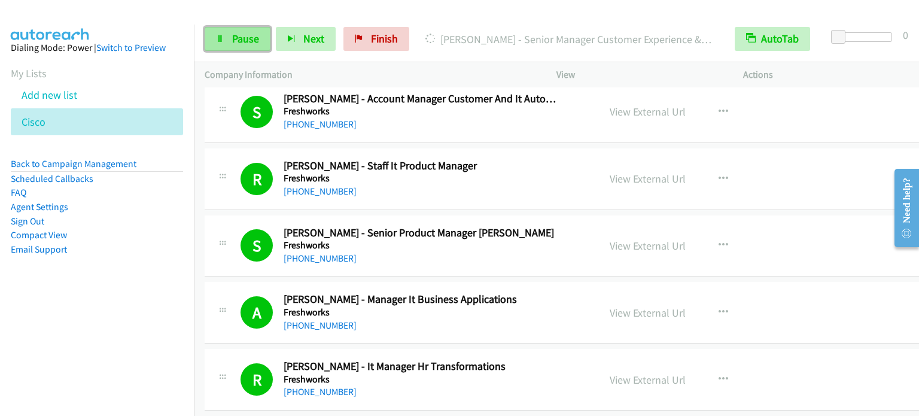
click at [241, 35] on span "Pause" at bounding box center [245, 39] width 27 height 14
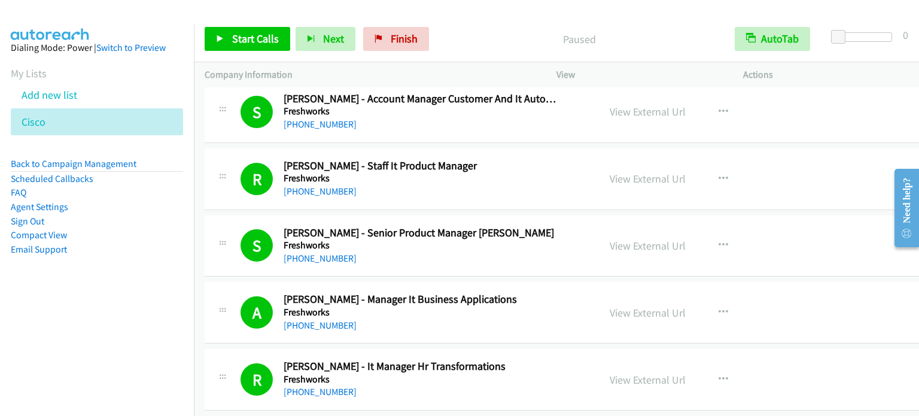
click at [127, 306] on aside "Dialing Mode: Power | Switch to Preview My Lists Add new list Cisco Back to Cam…" at bounding box center [97, 168] width 194 height 286
click at [257, 35] on span "Start Calls" at bounding box center [255, 39] width 47 height 14
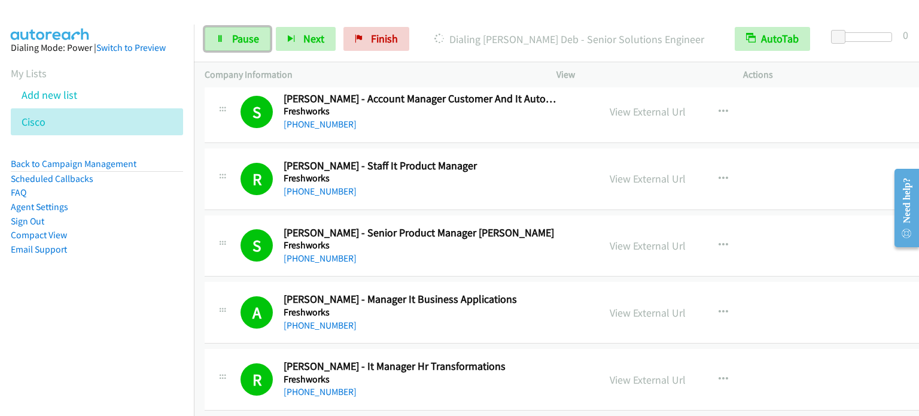
click at [255, 39] on span "Pause" at bounding box center [245, 39] width 27 height 14
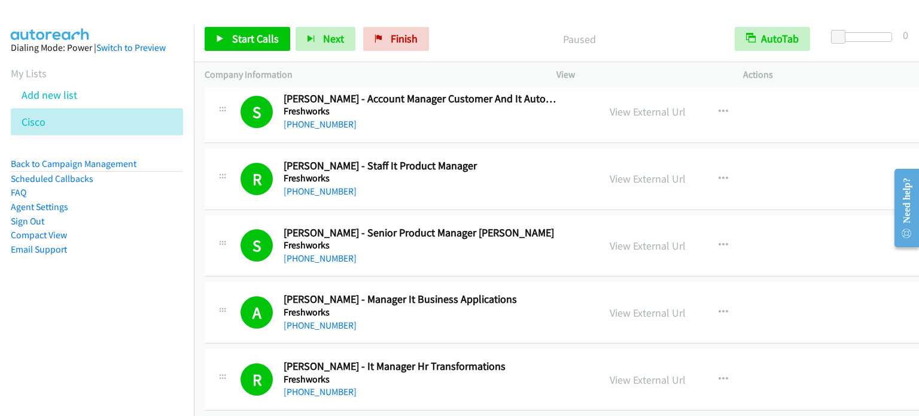
drag, startPoint x: 146, startPoint y: 305, endPoint x: 539, endPoint y: 4, distance: 495.0
click at [147, 305] on aside "Dialing Mode: Power | Switch to Preview My Lists Add new list Cisco Back to Cam…" at bounding box center [97, 168] width 194 height 286
click at [391, 36] on span "Finish" at bounding box center [404, 39] width 27 height 14
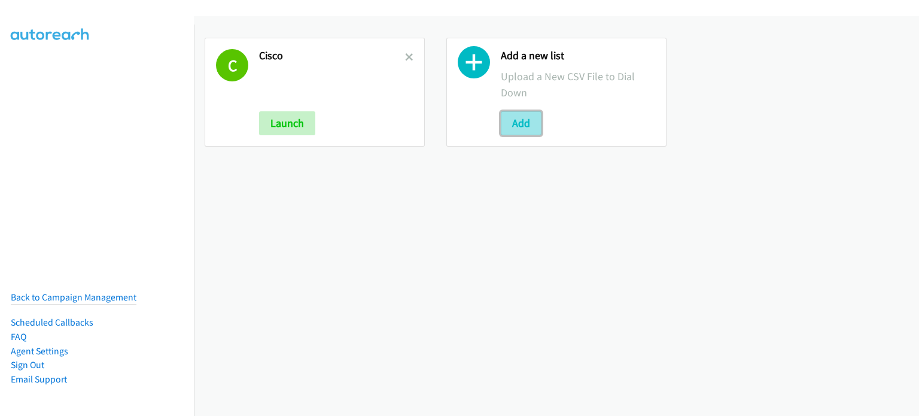
click at [504, 122] on button "Add" at bounding box center [521, 123] width 41 height 24
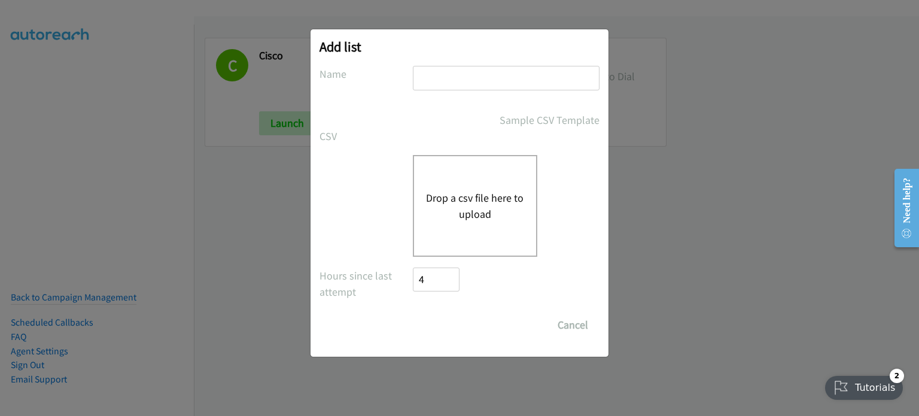
click at [497, 191] on button "Drop a csv file here to upload" at bounding box center [475, 206] width 98 height 32
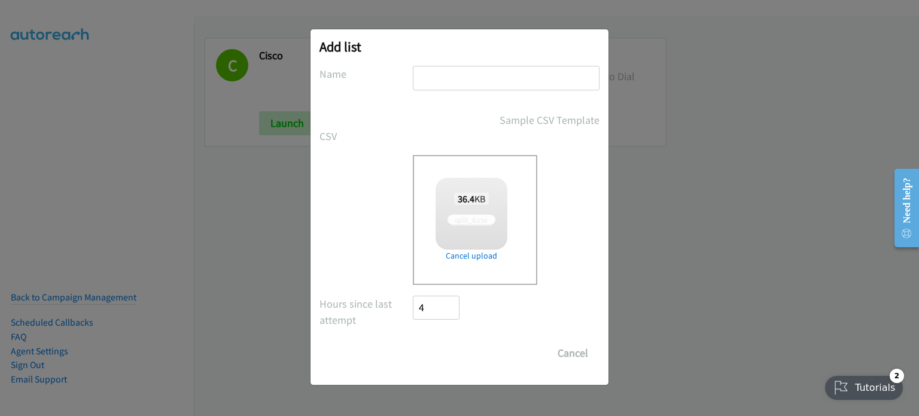
click at [479, 75] on input "text" at bounding box center [506, 78] width 187 height 25
type input "Cisc"
checkbox input "true"
type input "Cisco part 2"
click at [447, 355] on input "Save List" at bounding box center [444, 353] width 63 height 24
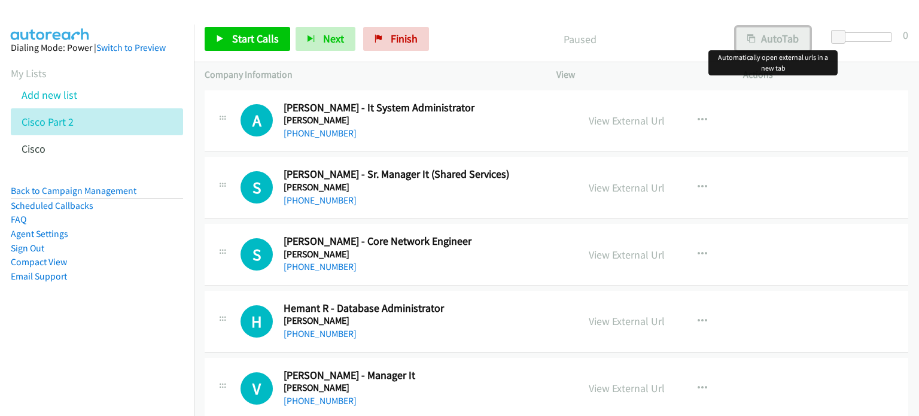
click at [773, 35] on button "AutoTab" at bounding box center [773, 39] width 74 height 24
click at [629, 121] on link "View External Url" at bounding box center [627, 121] width 76 height 14
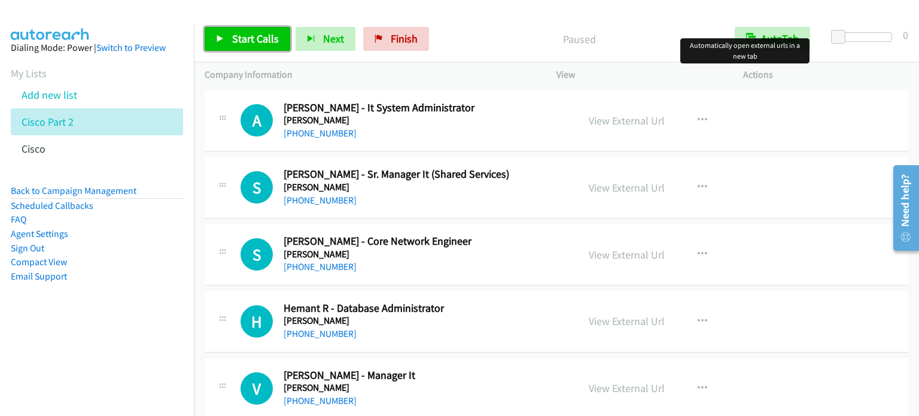
click at [251, 44] on span "Start Calls" at bounding box center [255, 39] width 47 height 14
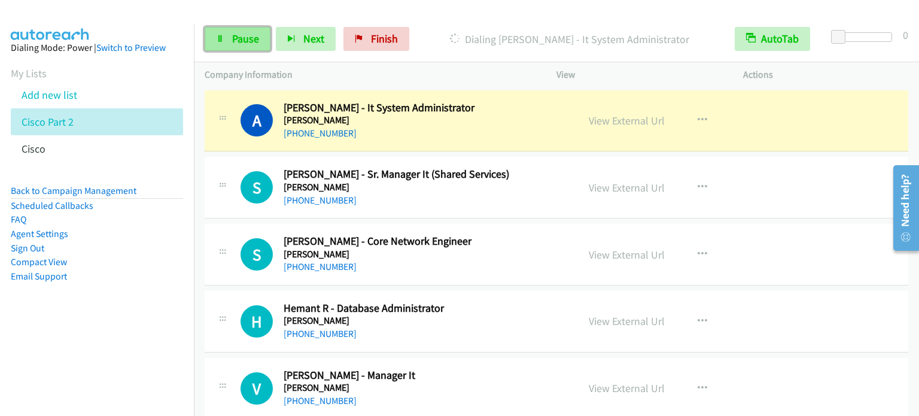
click at [242, 34] on span "Pause" at bounding box center [245, 39] width 27 height 14
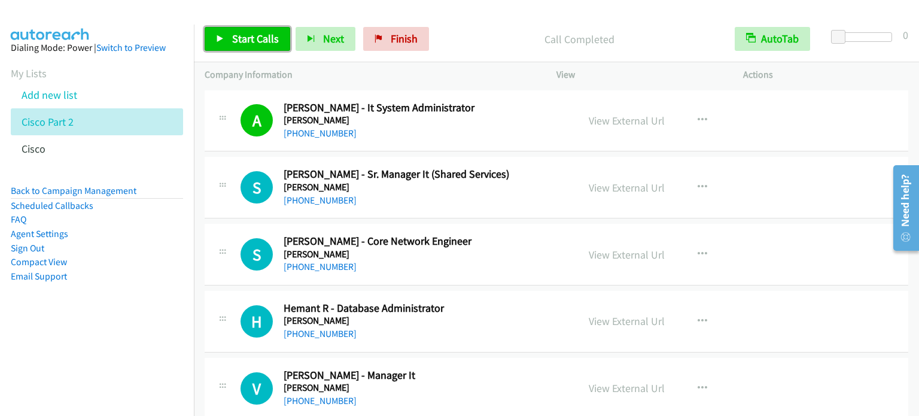
click at [240, 38] on span "Start Calls" at bounding box center [255, 39] width 47 height 14
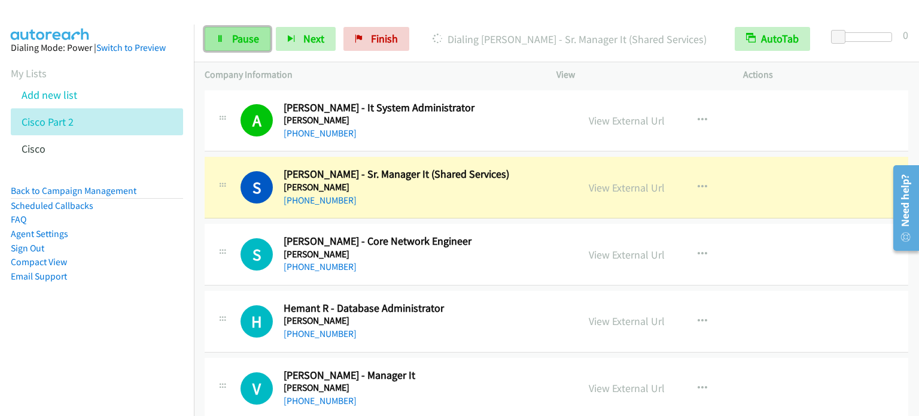
click at [236, 35] on span "Pause" at bounding box center [245, 39] width 27 height 14
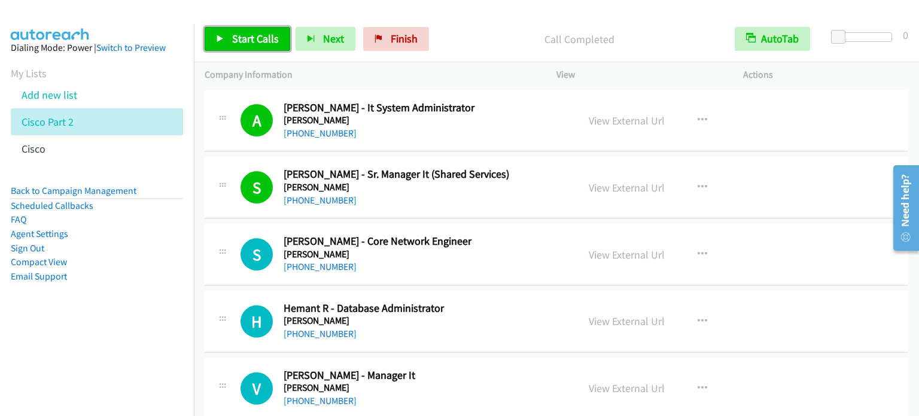
click at [251, 41] on span "Start Calls" at bounding box center [255, 39] width 47 height 14
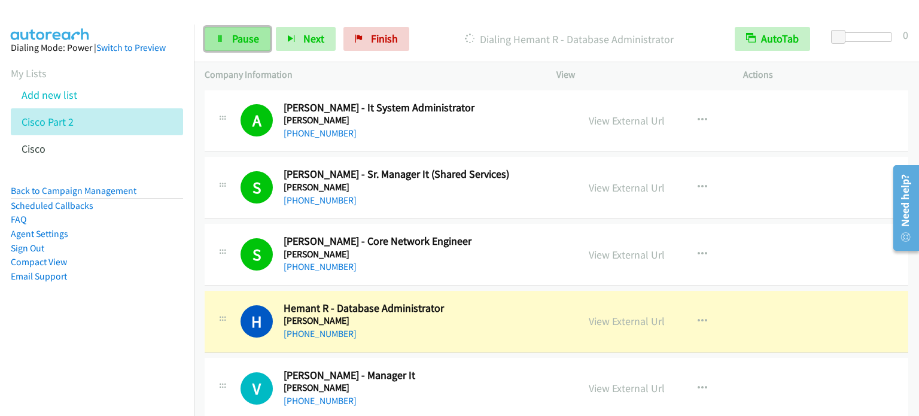
click at [230, 44] on link "Pause" at bounding box center [238, 39] width 66 height 24
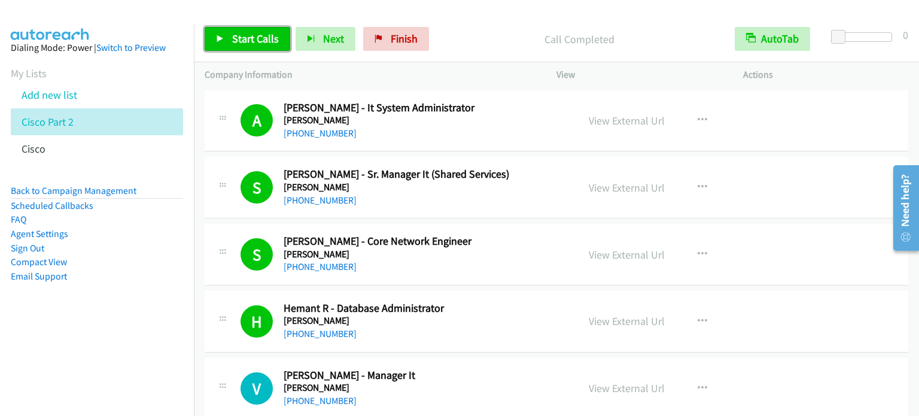
click at [261, 38] on span "Start Calls" at bounding box center [255, 39] width 47 height 14
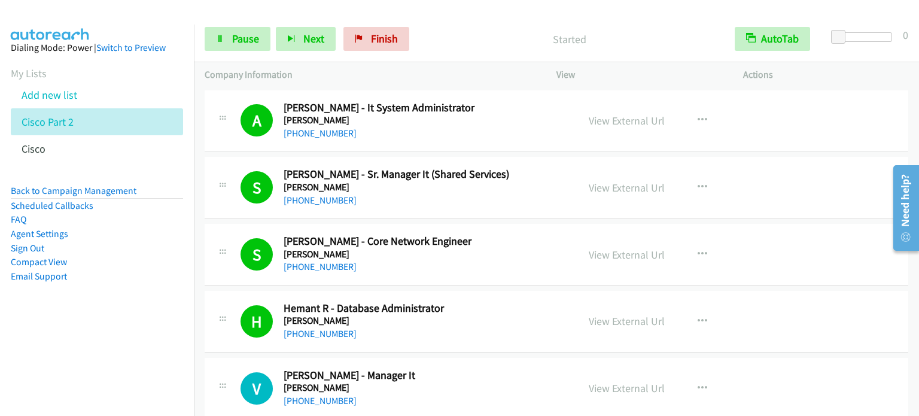
click at [159, 227] on ul "Back to Campaign Management Scheduled Callbacks FAQ Agent Settings Sign Out Com…" at bounding box center [97, 233] width 172 height 99
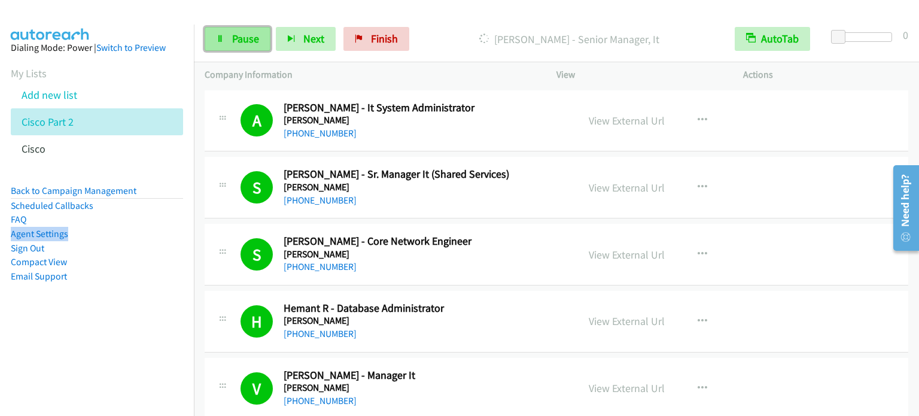
click at [215, 43] on link "Pause" at bounding box center [238, 39] width 66 height 24
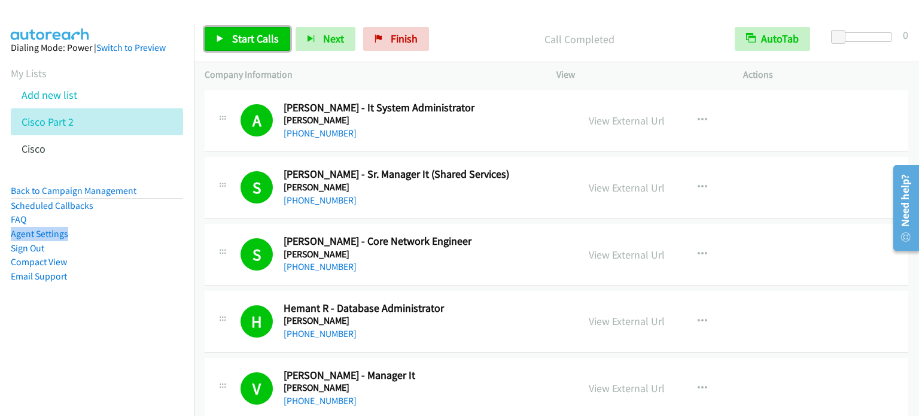
click at [254, 33] on span "Start Calls" at bounding box center [255, 39] width 47 height 14
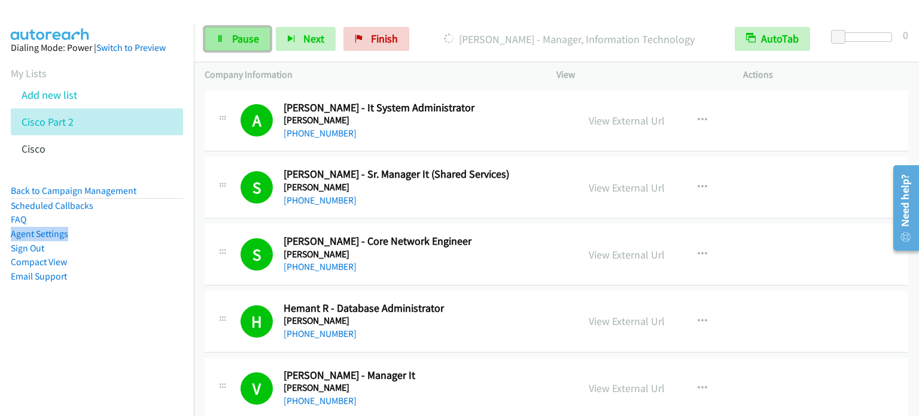
click at [253, 42] on span "Pause" at bounding box center [245, 39] width 27 height 14
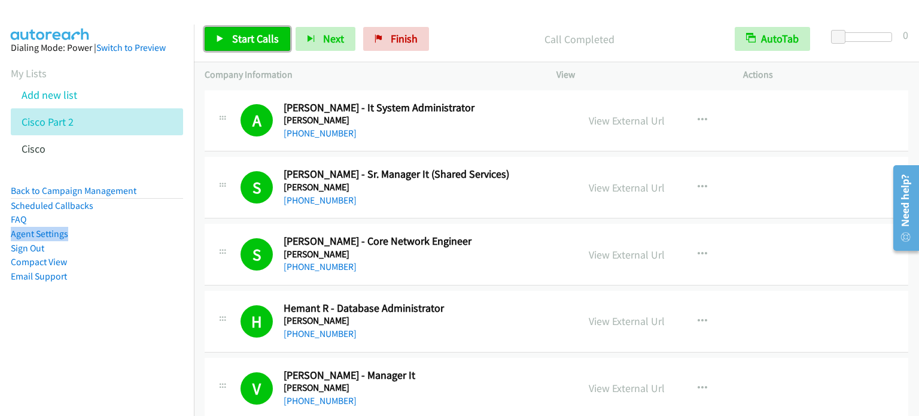
click at [267, 41] on span "Start Calls" at bounding box center [255, 39] width 47 height 14
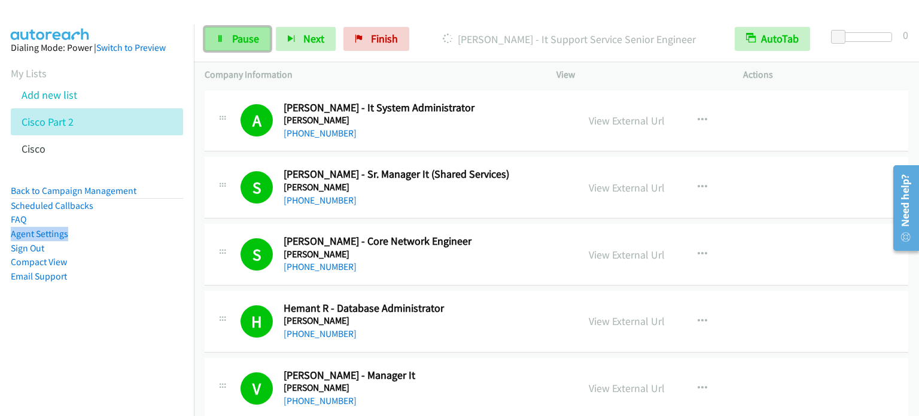
click at [234, 39] on span "Pause" at bounding box center [245, 39] width 27 height 14
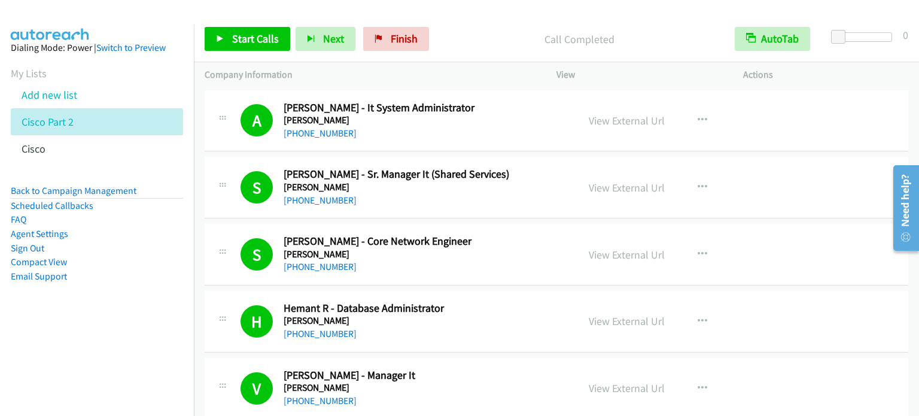
click at [682, 30] on div "Call Completed" at bounding box center [579, 39] width 290 height 24
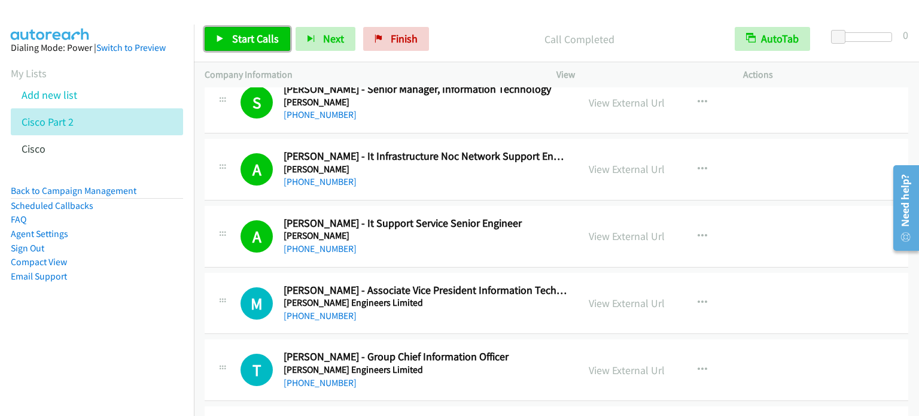
click at [253, 33] on span "Start Calls" at bounding box center [255, 39] width 47 height 14
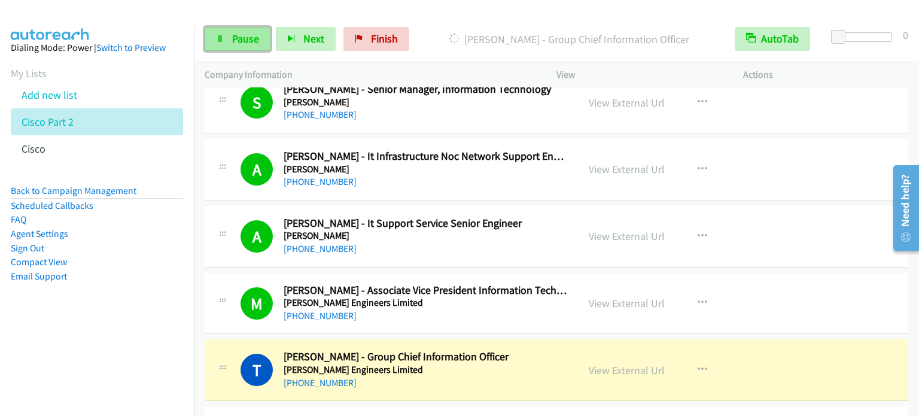
click at [239, 39] on span "Pause" at bounding box center [245, 39] width 27 height 14
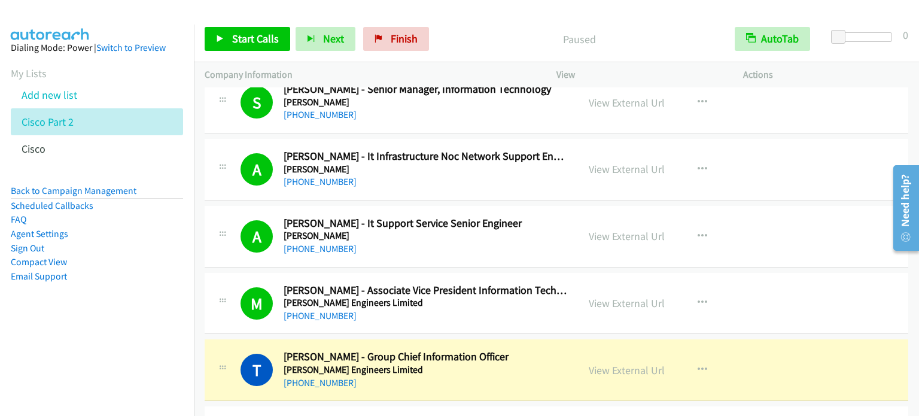
click at [67, 294] on aside "Dialing Mode: Power | Switch to Preview My Lists Add new list Cisco Part 2 Cisc…" at bounding box center [97, 181] width 194 height 313
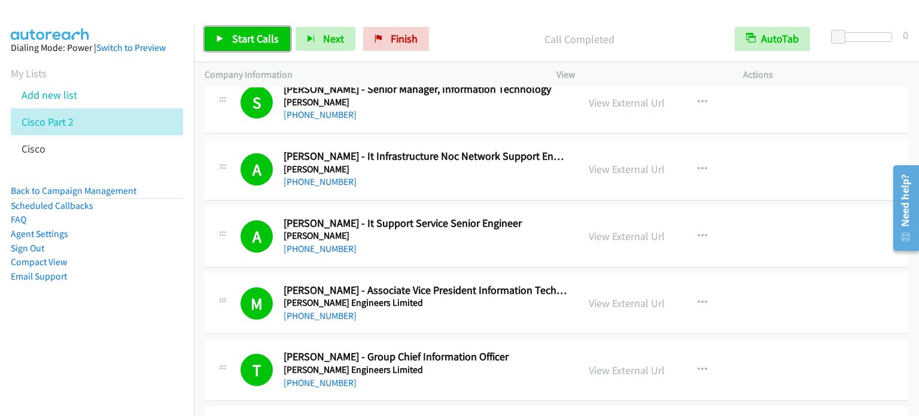
click at [236, 40] on span "Start Calls" at bounding box center [255, 39] width 47 height 14
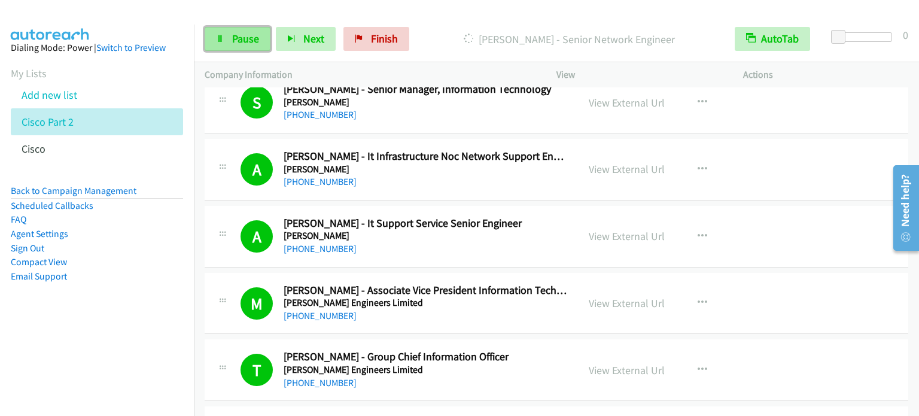
click at [230, 42] on link "Pause" at bounding box center [238, 39] width 66 height 24
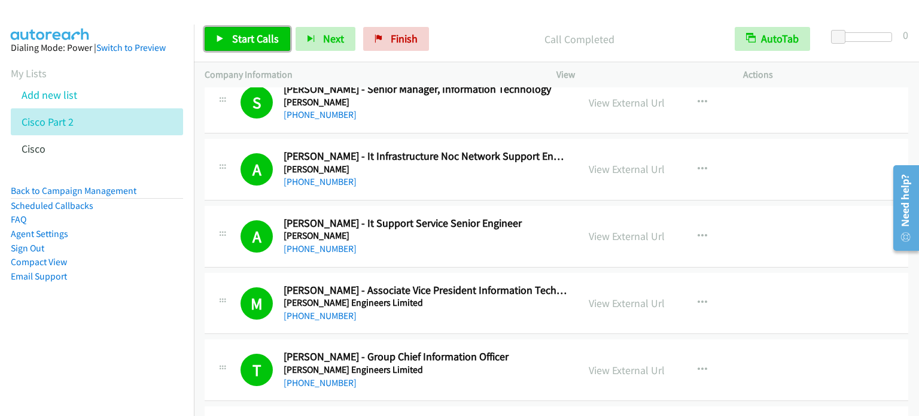
click at [264, 41] on span "Start Calls" at bounding box center [255, 39] width 47 height 14
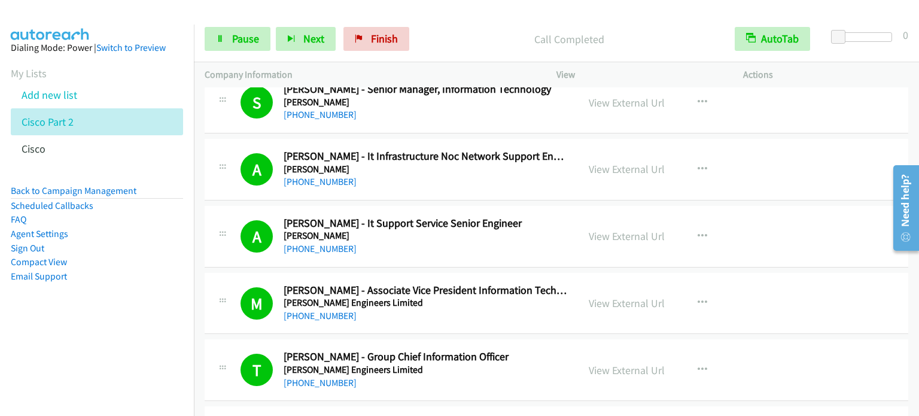
click at [173, 212] on li "Scheduled Callbacks" at bounding box center [97, 206] width 172 height 14
click at [235, 42] on span "Pause" at bounding box center [245, 39] width 27 height 14
click at [238, 36] on span "Pause" at bounding box center [245, 39] width 27 height 14
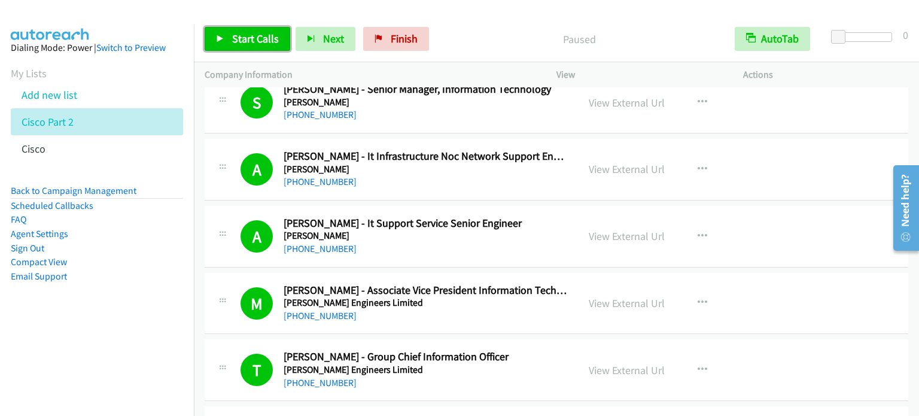
click at [257, 38] on span "Start Calls" at bounding box center [255, 39] width 47 height 14
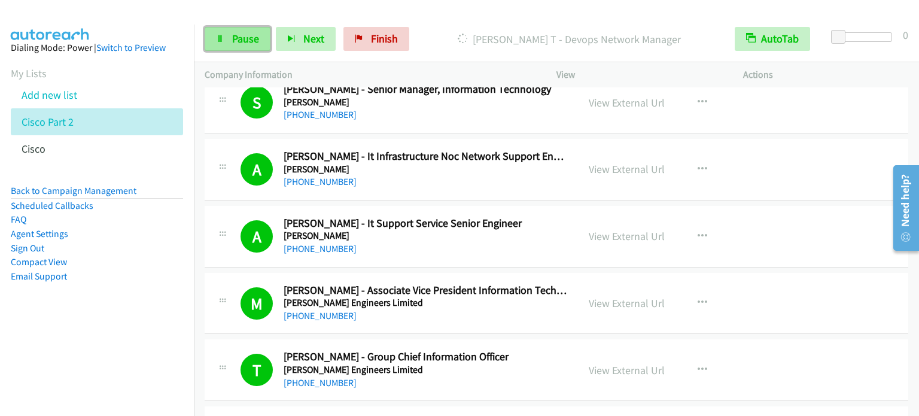
click at [241, 47] on link "Pause" at bounding box center [238, 39] width 66 height 24
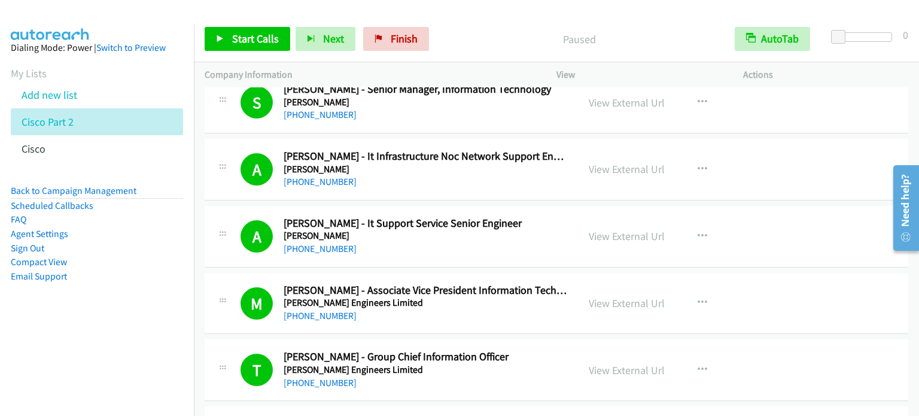
click at [172, 330] on aside "Dialing Mode: Power | Switch to Preview My Lists Add new list Cisco Part 2 Cisc…" at bounding box center [97, 181] width 194 height 313
click at [251, 45] on link "Start Calls" at bounding box center [248, 39] width 86 height 24
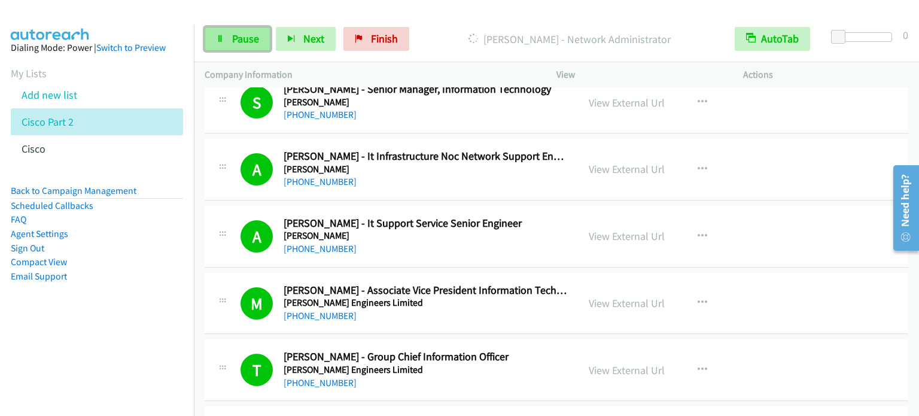
click at [261, 32] on link "Pause" at bounding box center [238, 39] width 66 height 24
click at [237, 47] on link "Pause" at bounding box center [238, 39] width 66 height 24
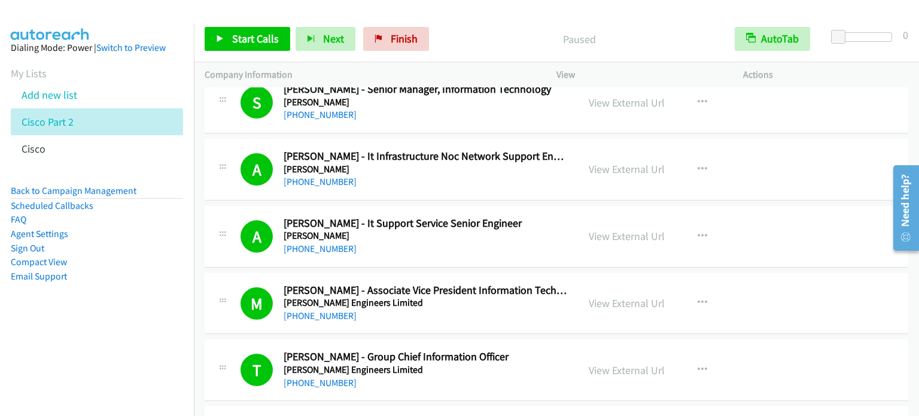
click at [153, 291] on aside "Dialing Mode: Power | Switch to Preview My Lists Add new list Cisco Part 2 Cisc…" at bounding box center [97, 181] width 194 height 313
click at [272, 32] on span "Start Calls" at bounding box center [255, 39] width 47 height 14
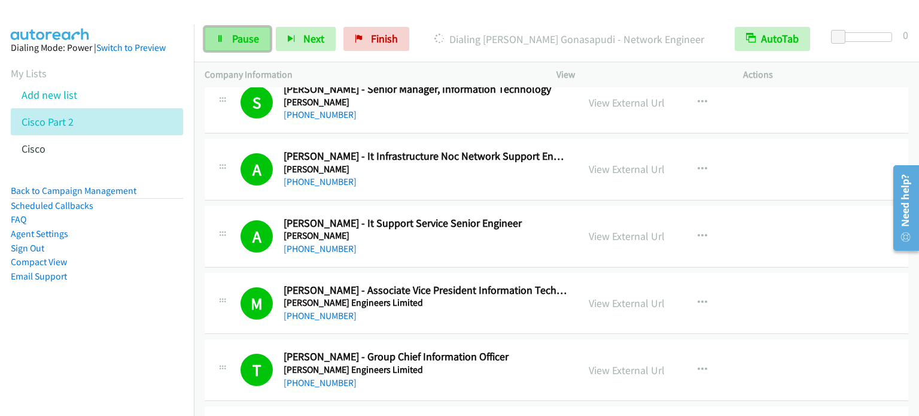
click at [251, 35] on span "Pause" at bounding box center [245, 39] width 27 height 14
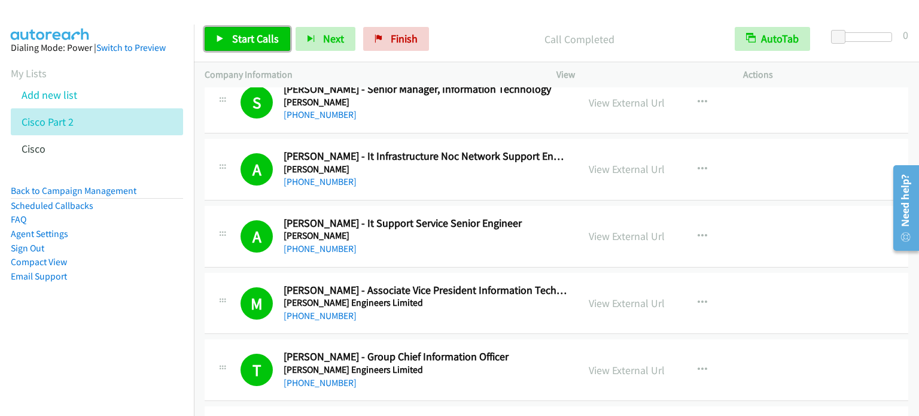
click at [268, 38] on span "Start Calls" at bounding box center [255, 39] width 47 height 14
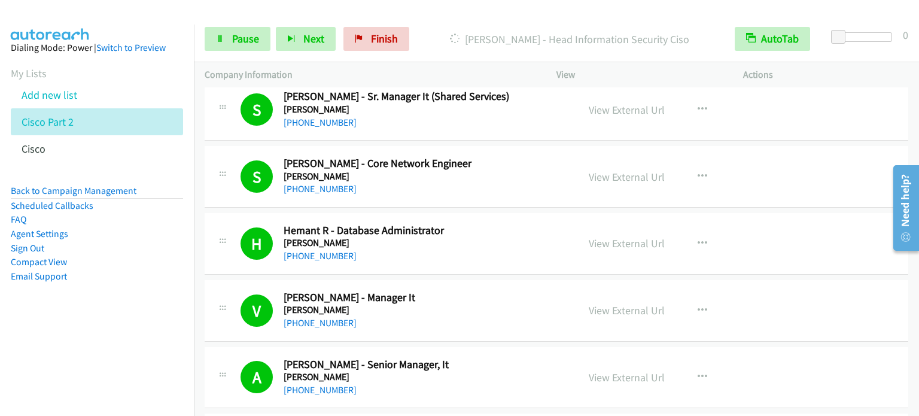
scroll to position [0, 0]
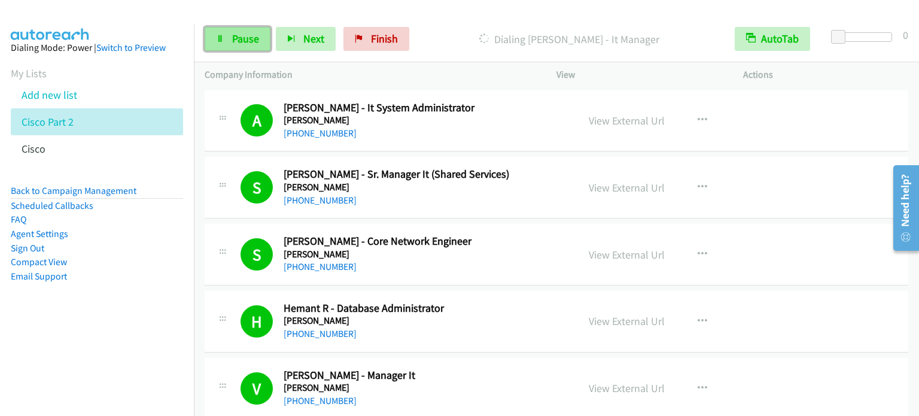
click at [232, 38] on span "Pause" at bounding box center [245, 39] width 27 height 14
